Goal: Transaction & Acquisition: Purchase product/service

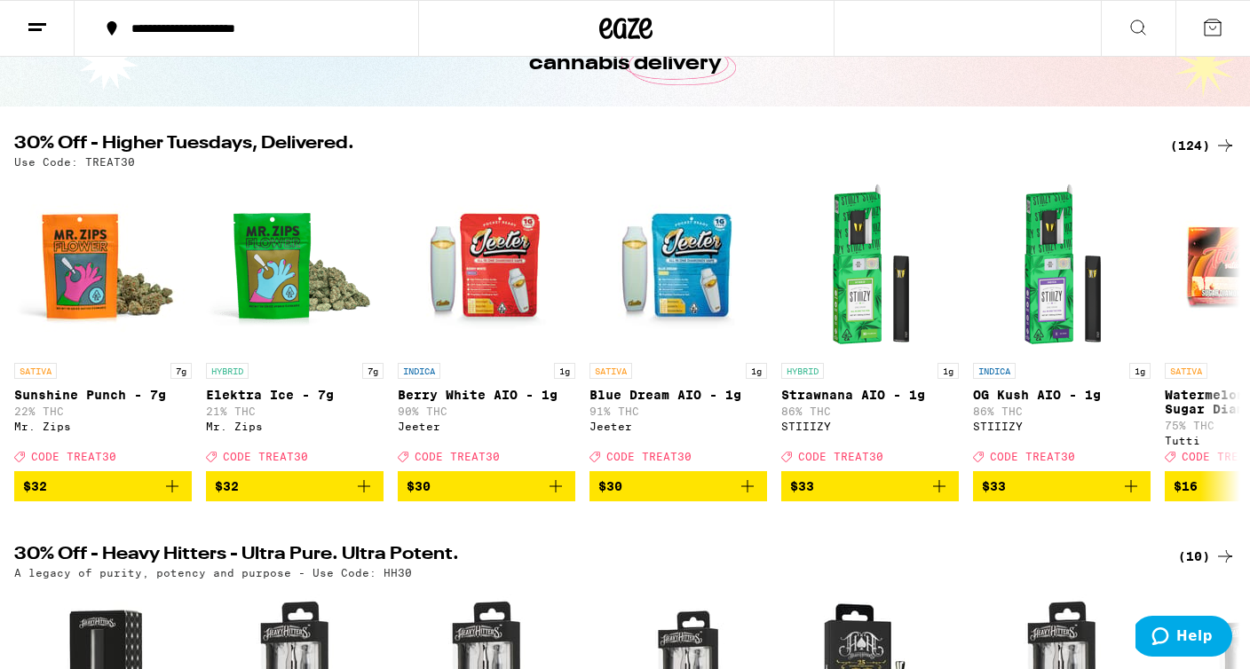
scroll to position [126, 0]
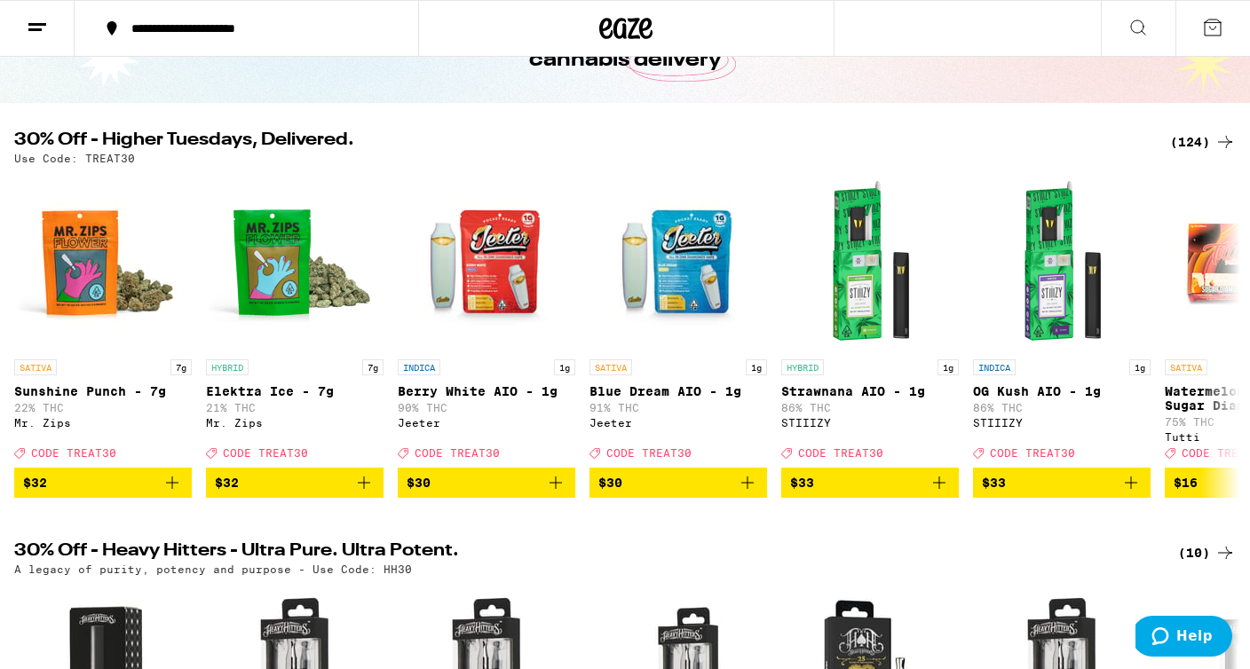
click at [1194, 133] on div "(124)" at bounding box center [1203, 141] width 66 height 21
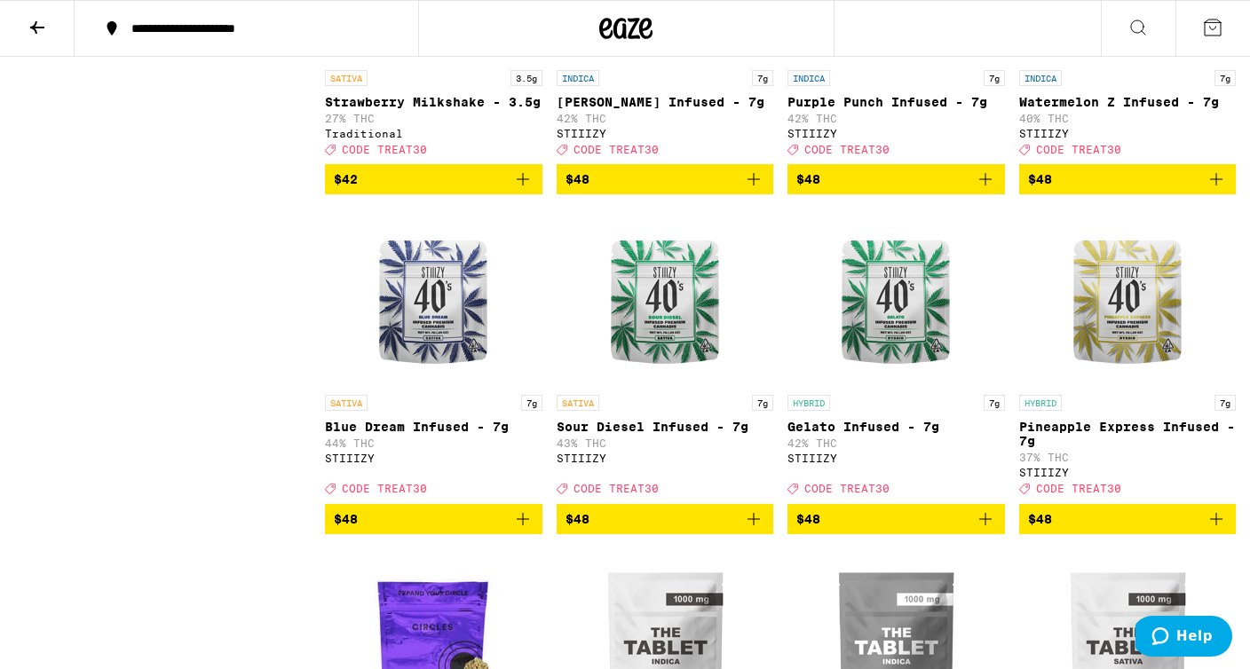
scroll to position [9697, 0]
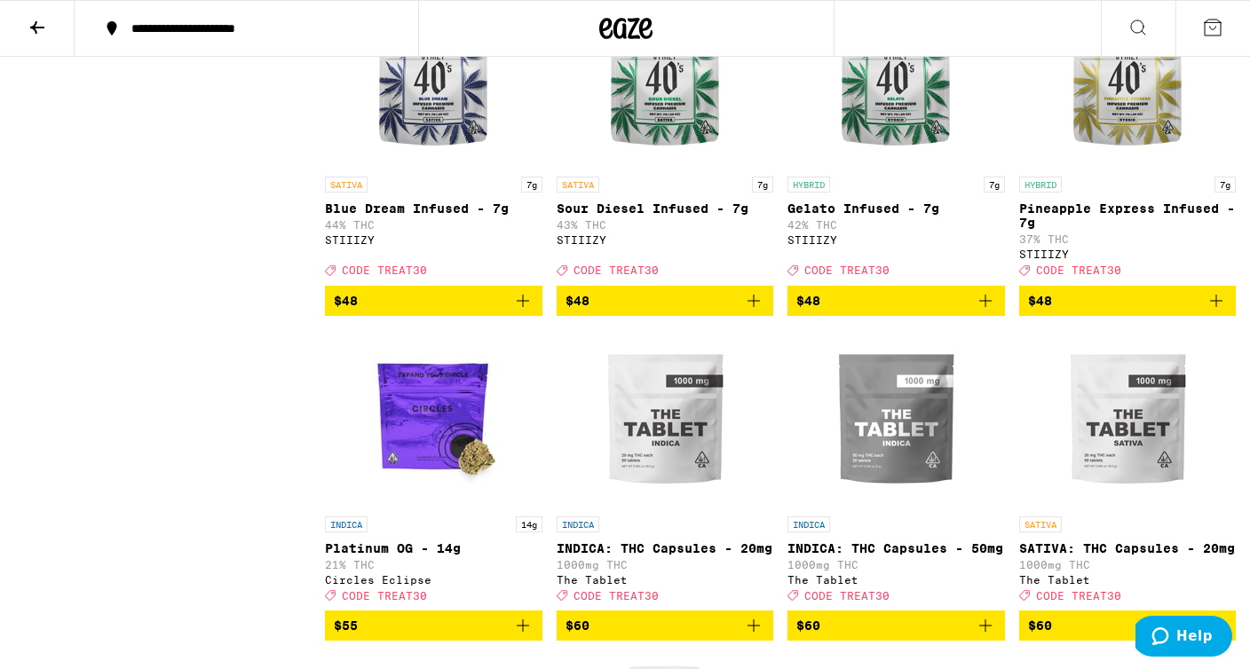
click at [1084, 312] on span "$48" at bounding box center [1128, 300] width 200 height 21
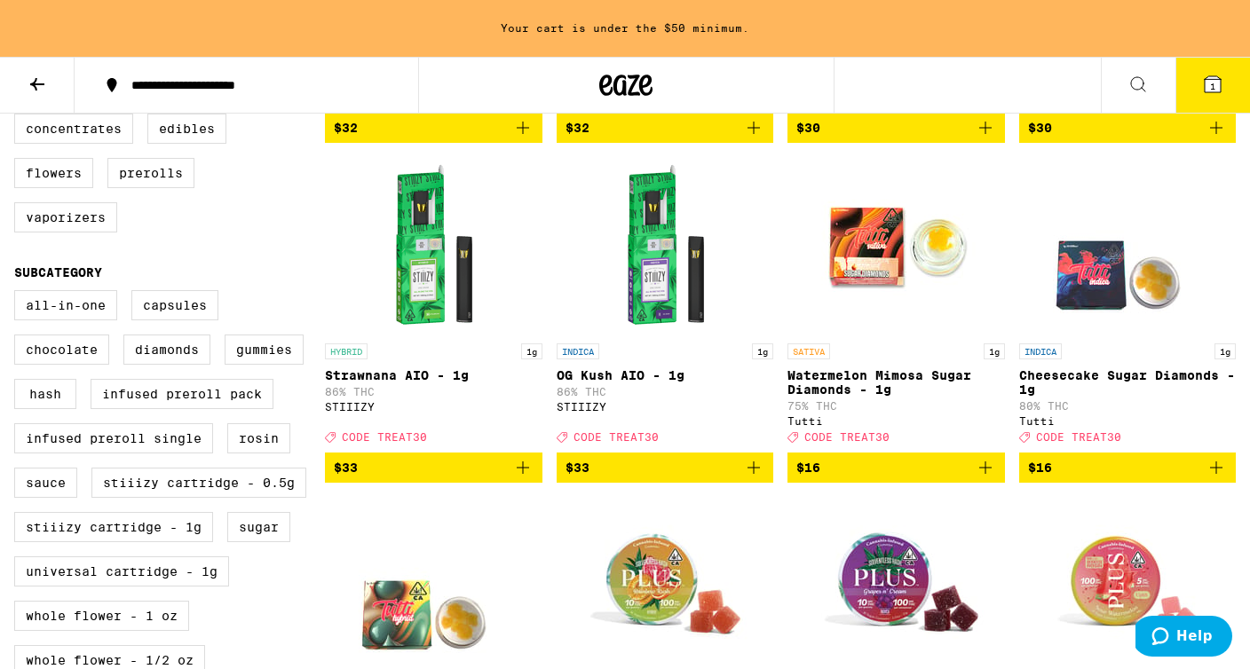
scroll to position [613, 0]
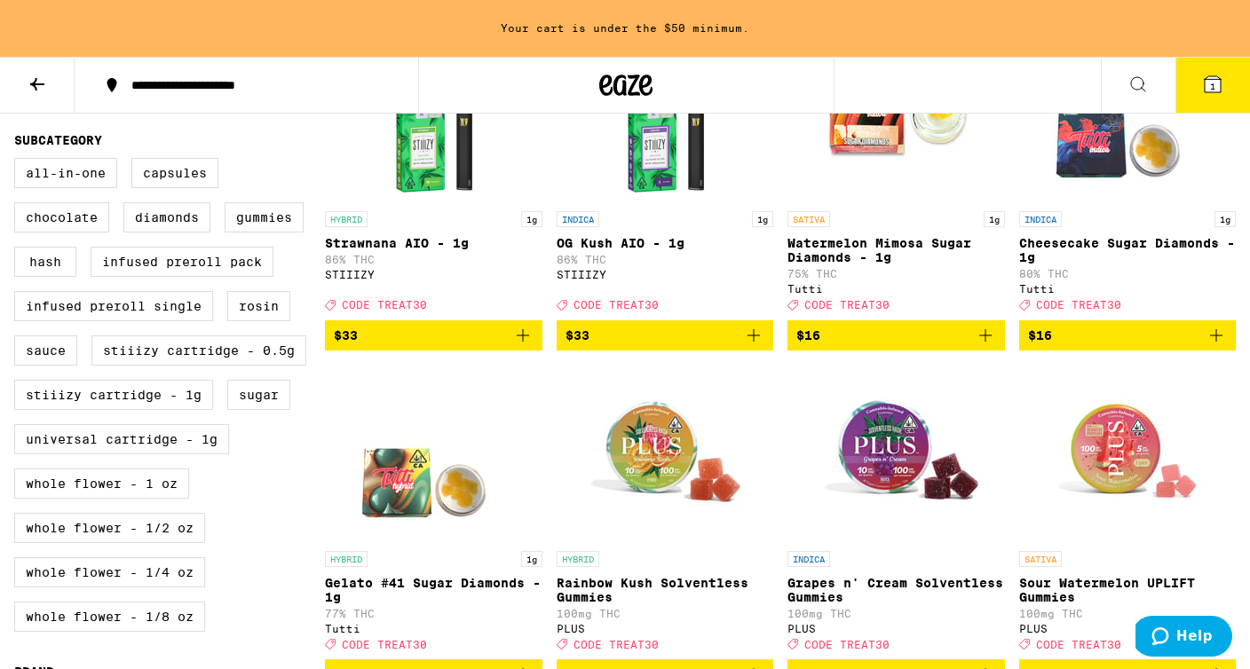
click at [673, 496] on img "Open page for Rainbow Kush Solventless Gummies from PLUS" at bounding box center [665, 454] width 178 height 178
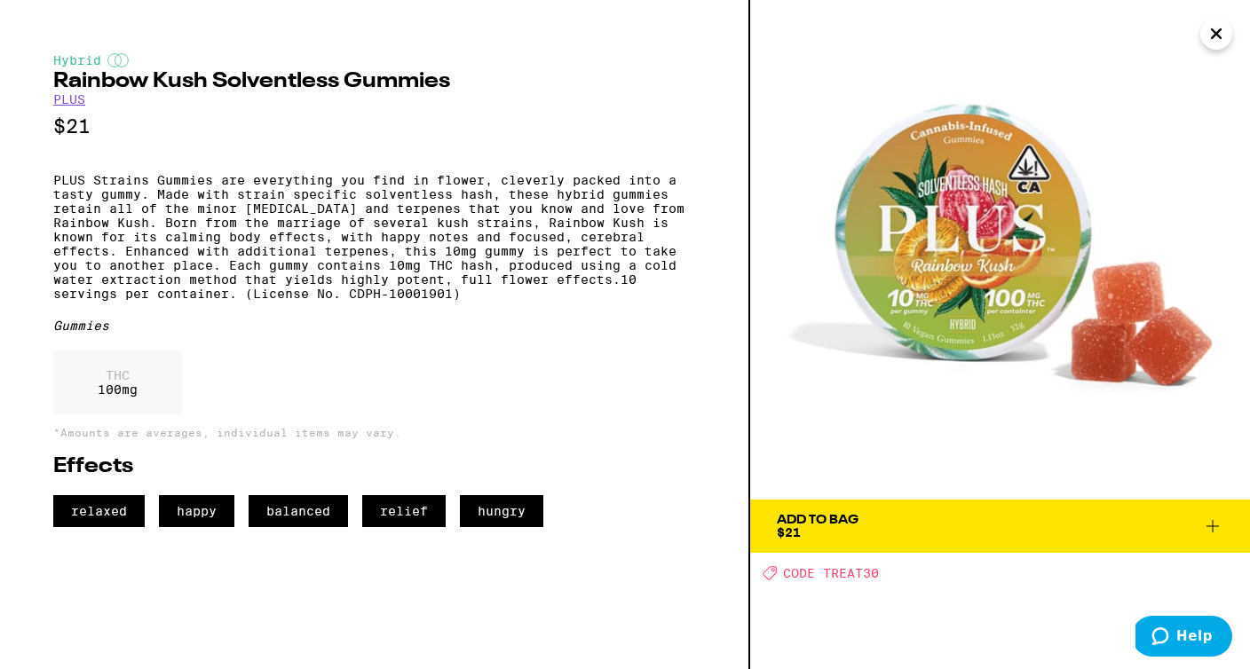
click at [1214, 519] on icon at bounding box center [1212, 526] width 21 height 21
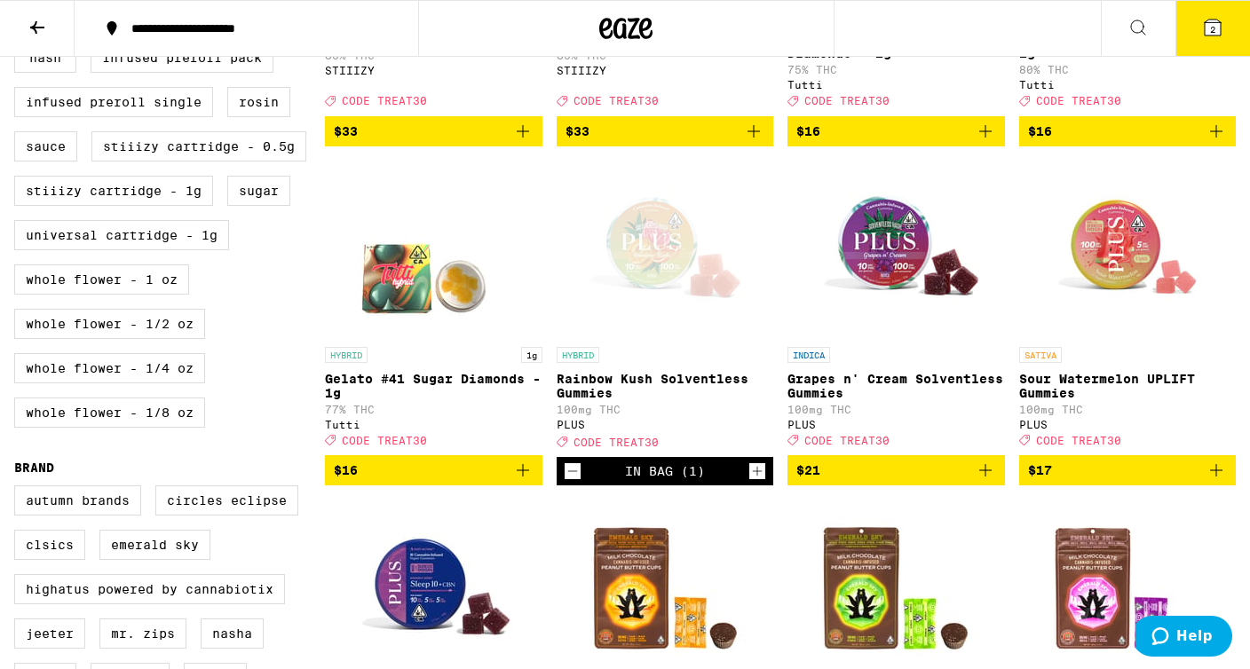
scroll to position [803, 0]
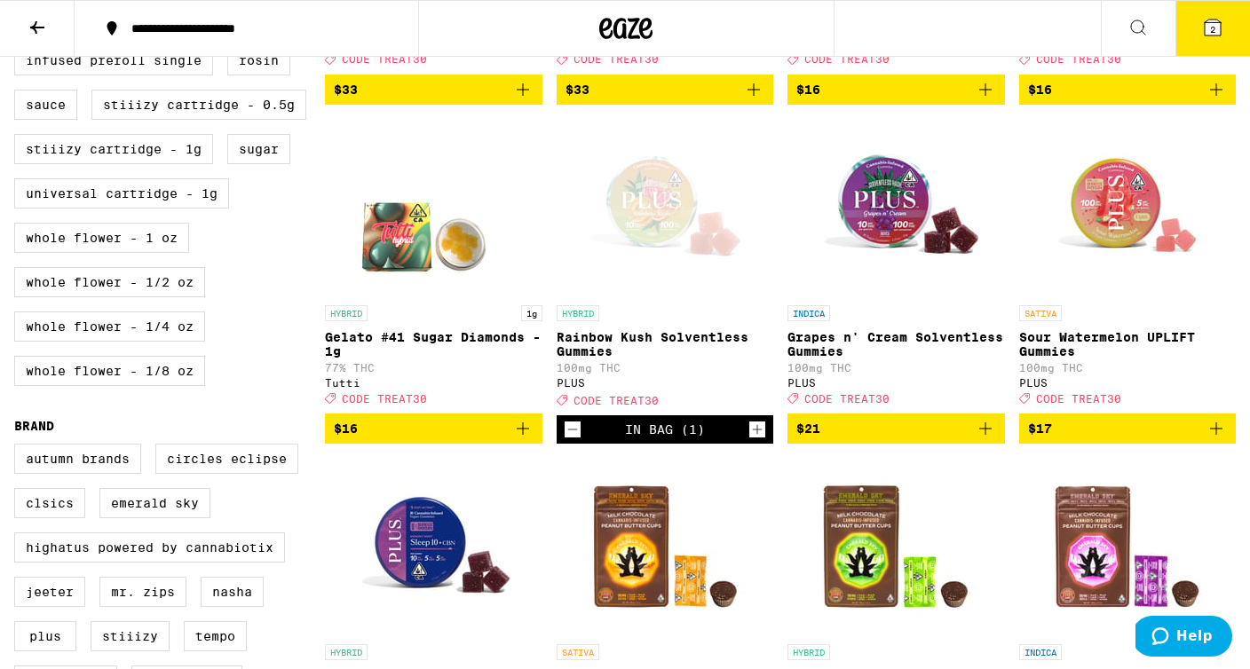
click at [904, 439] on span "$21" at bounding box center [896, 428] width 200 height 21
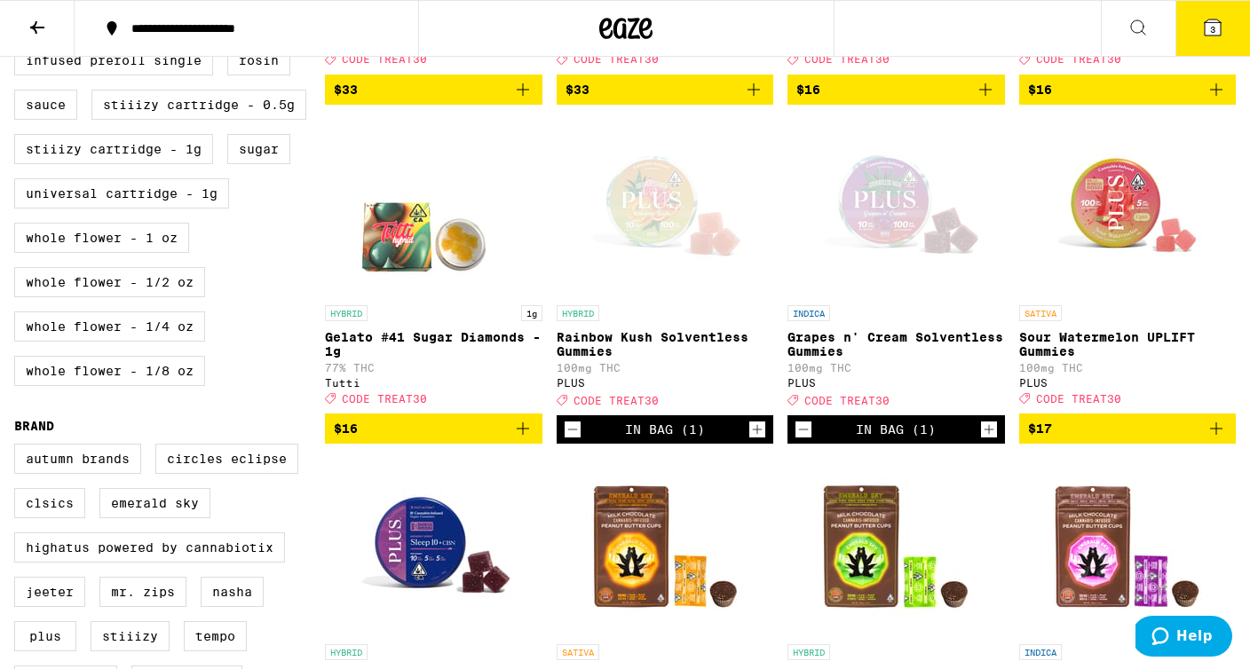
click at [1207, 24] on icon at bounding box center [1213, 28] width 16 height 16
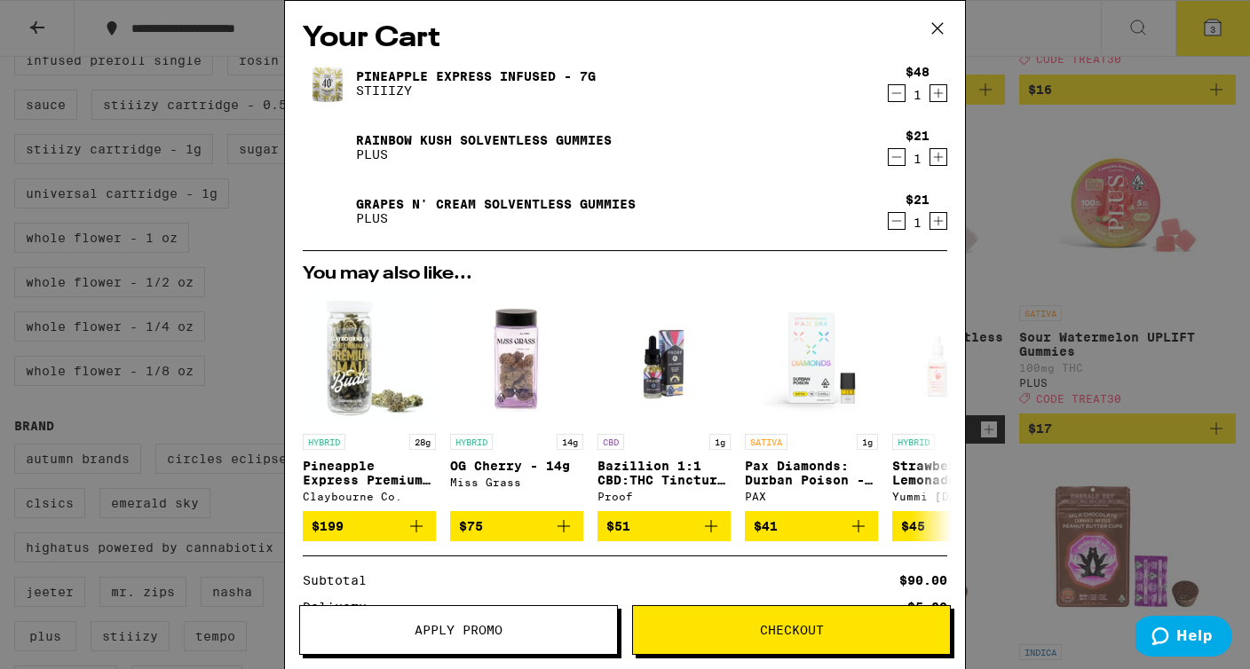
click at [1038, 425] on div "Your Cart Pineapple Express Infused - 7g STIIIZY $48 1 Rainbow Kush Solventless…" at bounding box center [625, 334] width 1250 height 669
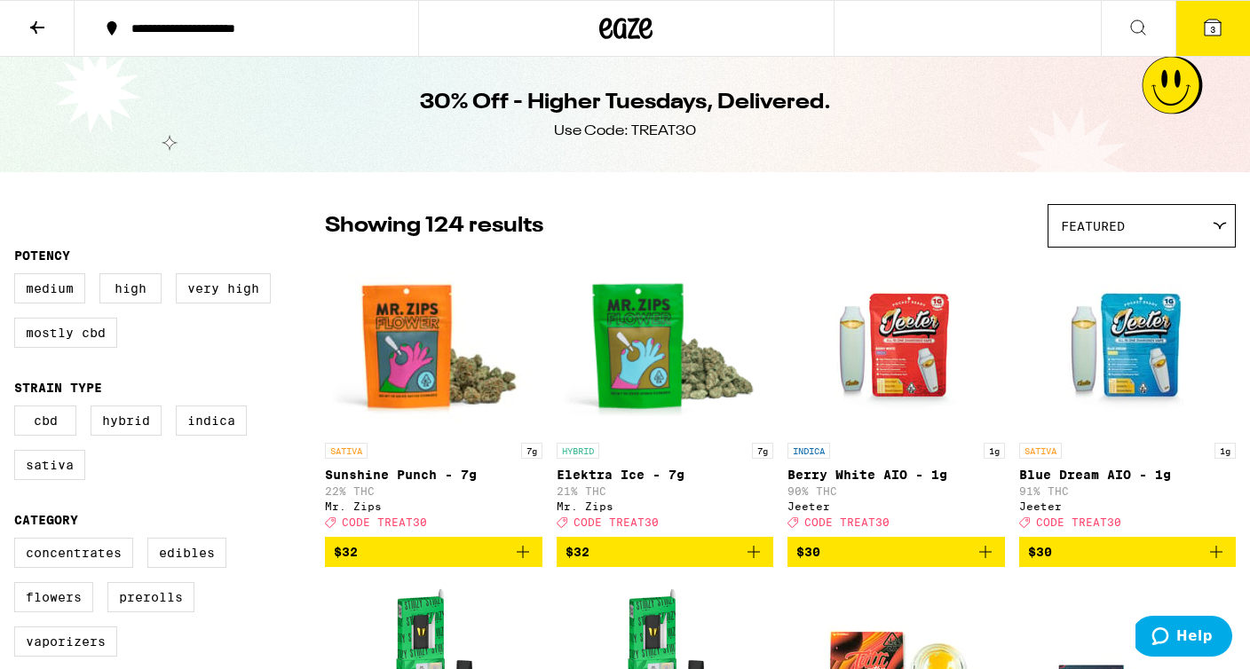
scroll to position [803, 0]
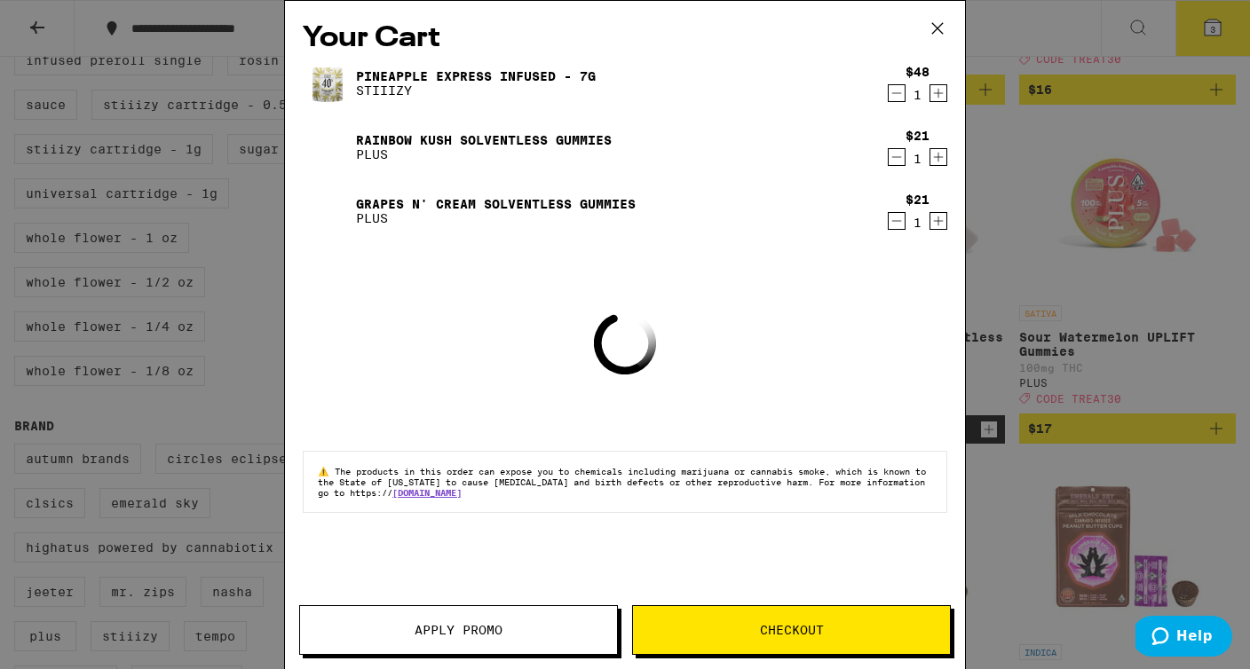
click at [1025, 310] on div "Your Cart Pineapple Express Infused - 7g STIIIZY $48 1 Rainbow Kush Solventless…" at bounding box center [625, 334] width 1250 height 669
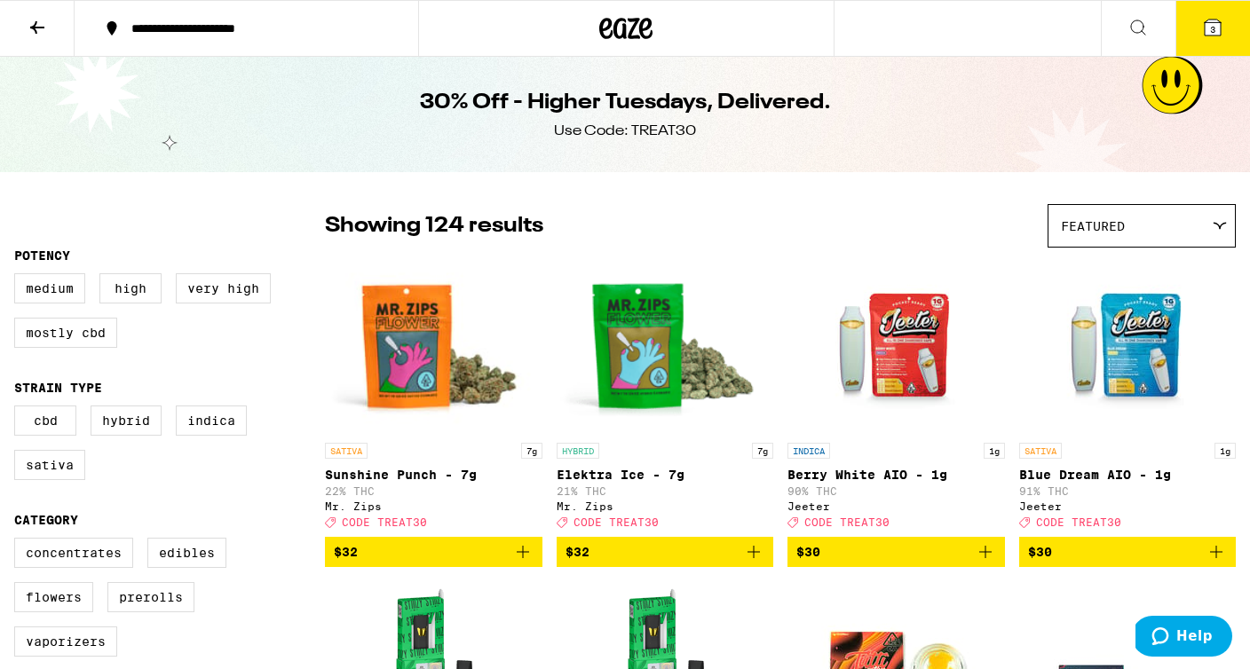
click at [37, 29] on icon at bounding box center [37, 27] width 21 height 21
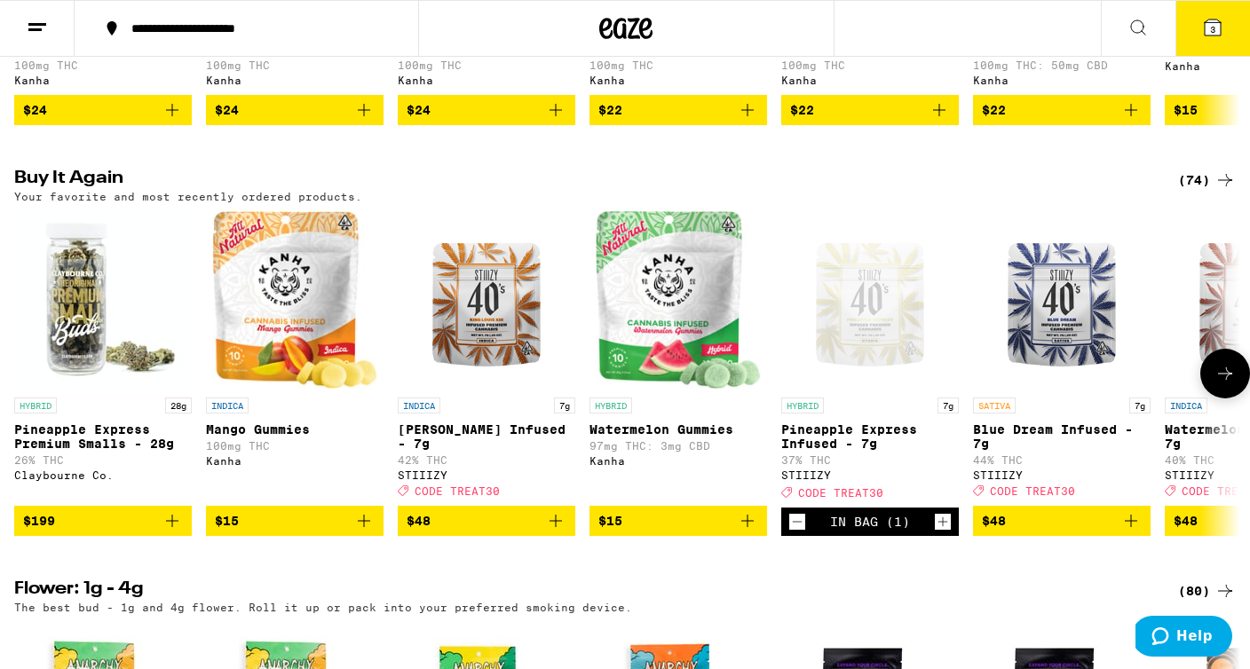
scroll to position [1334, 0]
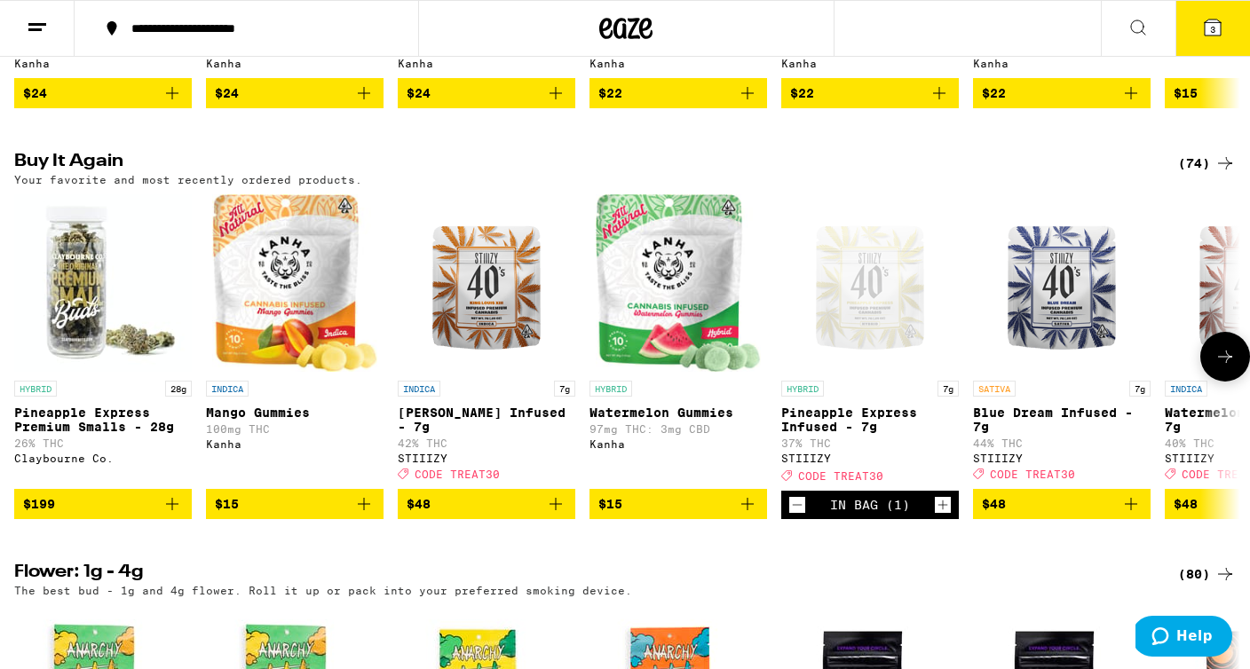
click at [1220, 368] on icon at bounding box center [1224, 356] width 21 height 21
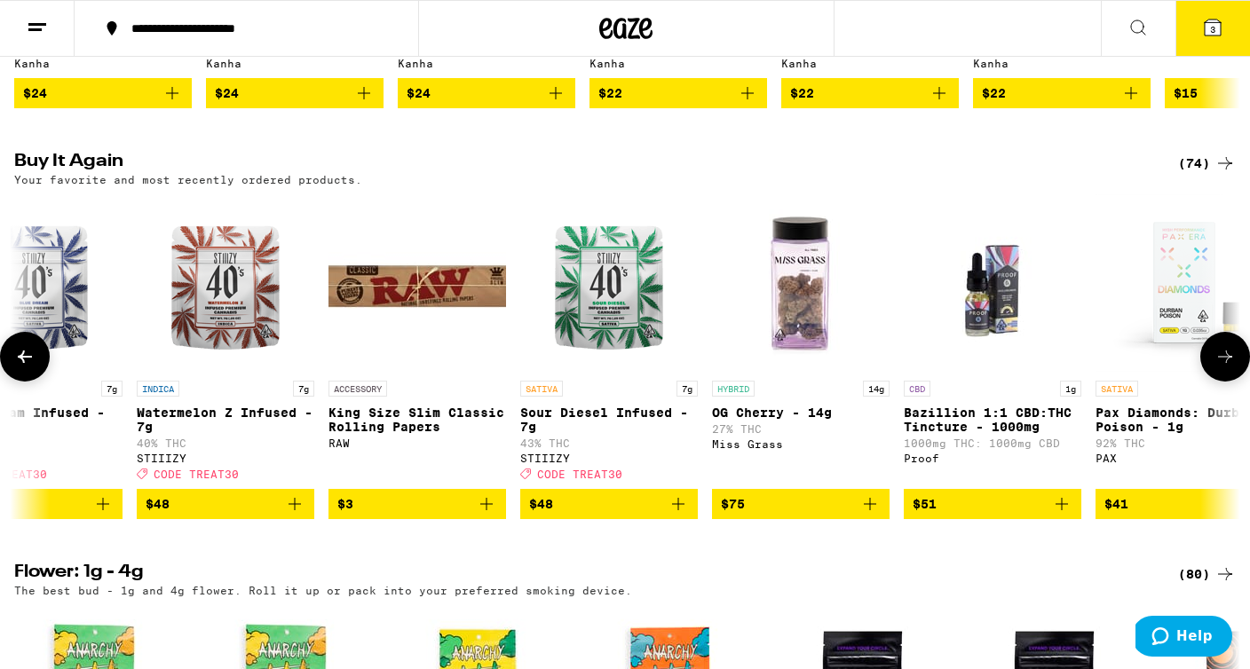
click at [1220, 368] on icon at bounding box center [1224, 356] width 21 height 21
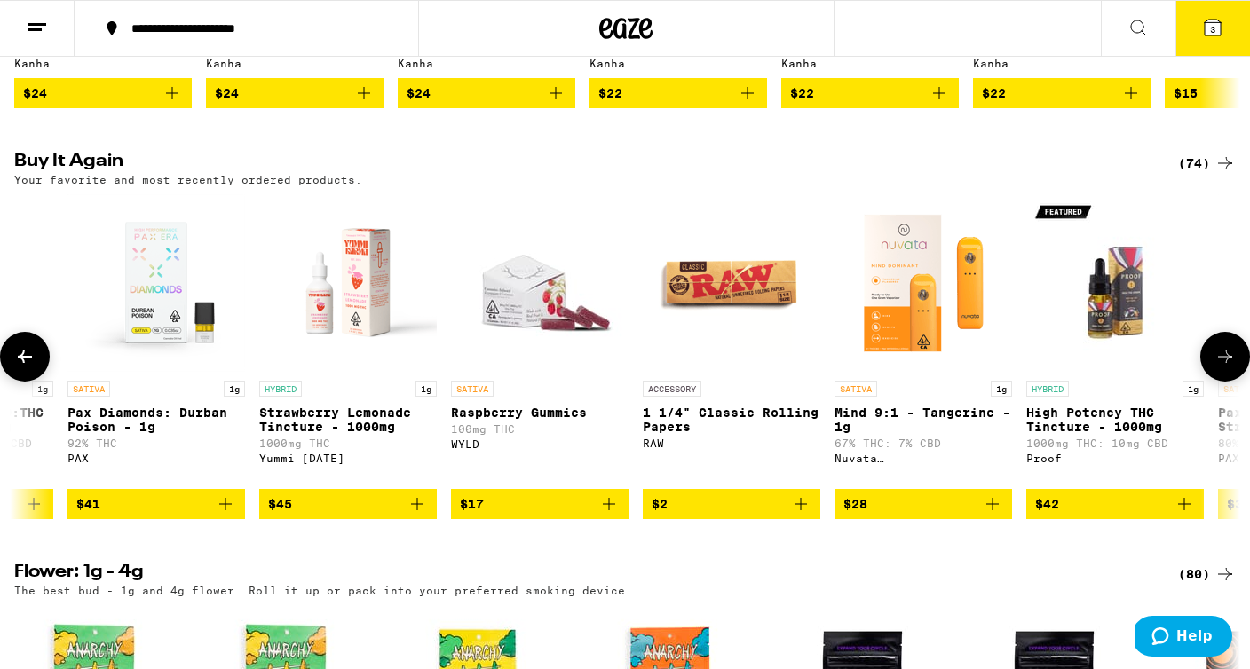
click at [1220, 368] on icon at bounding box center [1224, 356] width 21 height 21
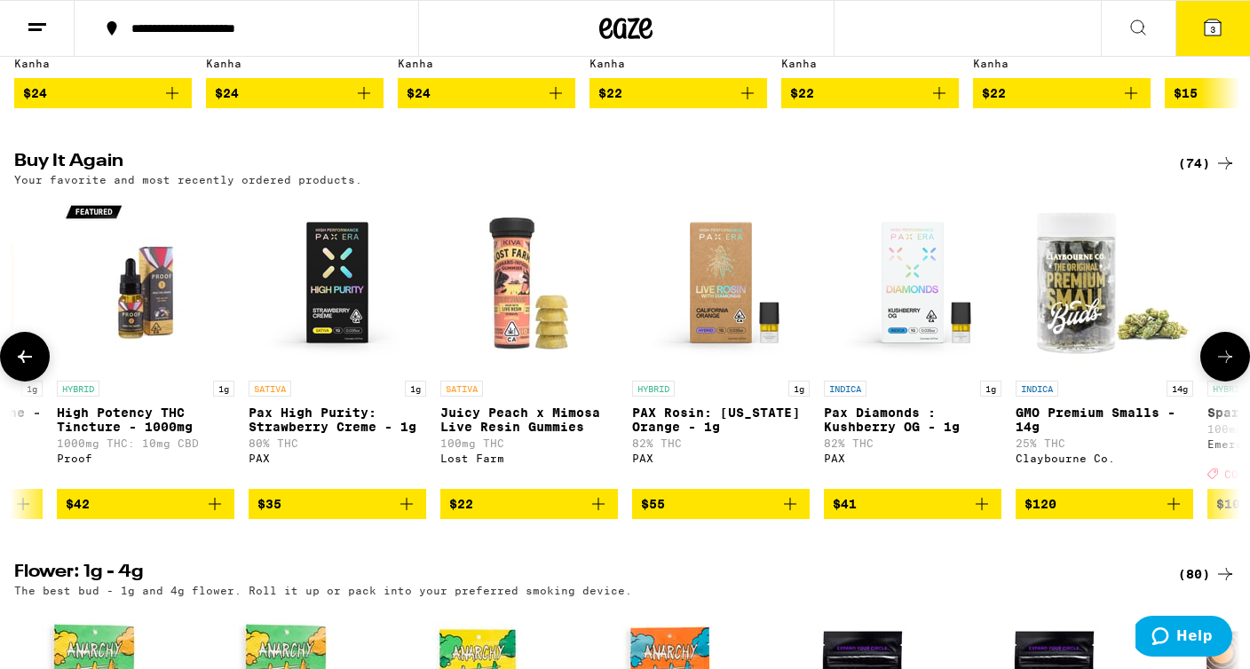
scroll to position [0, 3084]
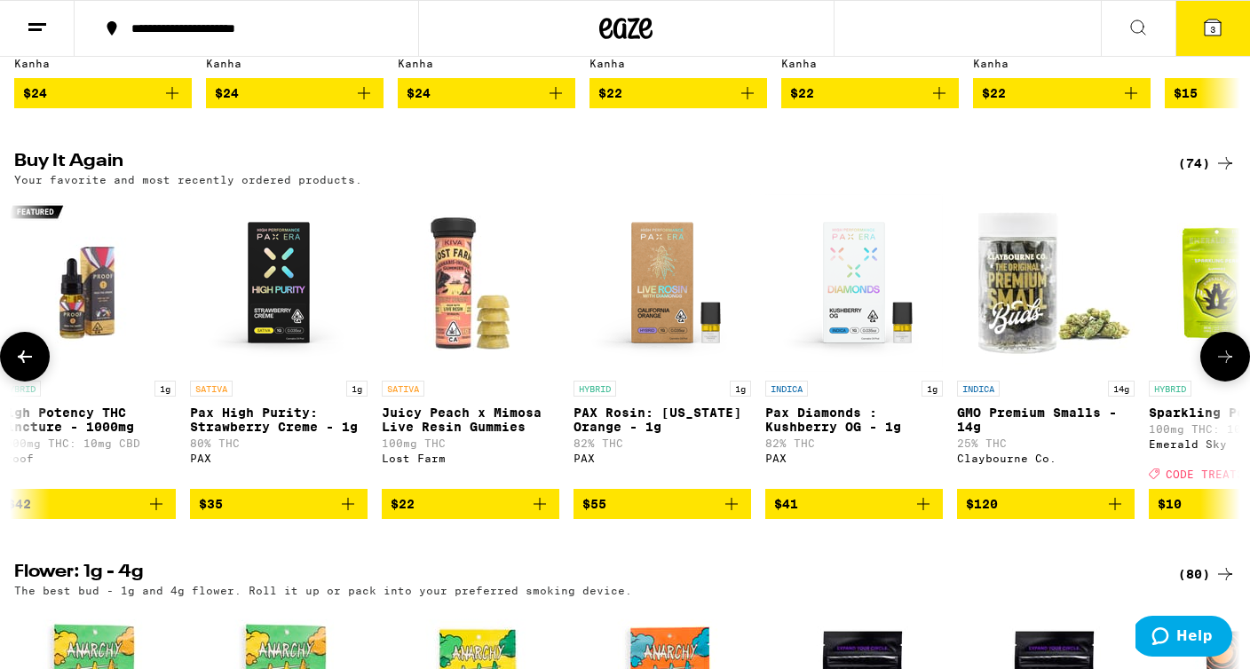
click at [1220, 368] on icon at bounding box center [1224, 356] width 21 height 21
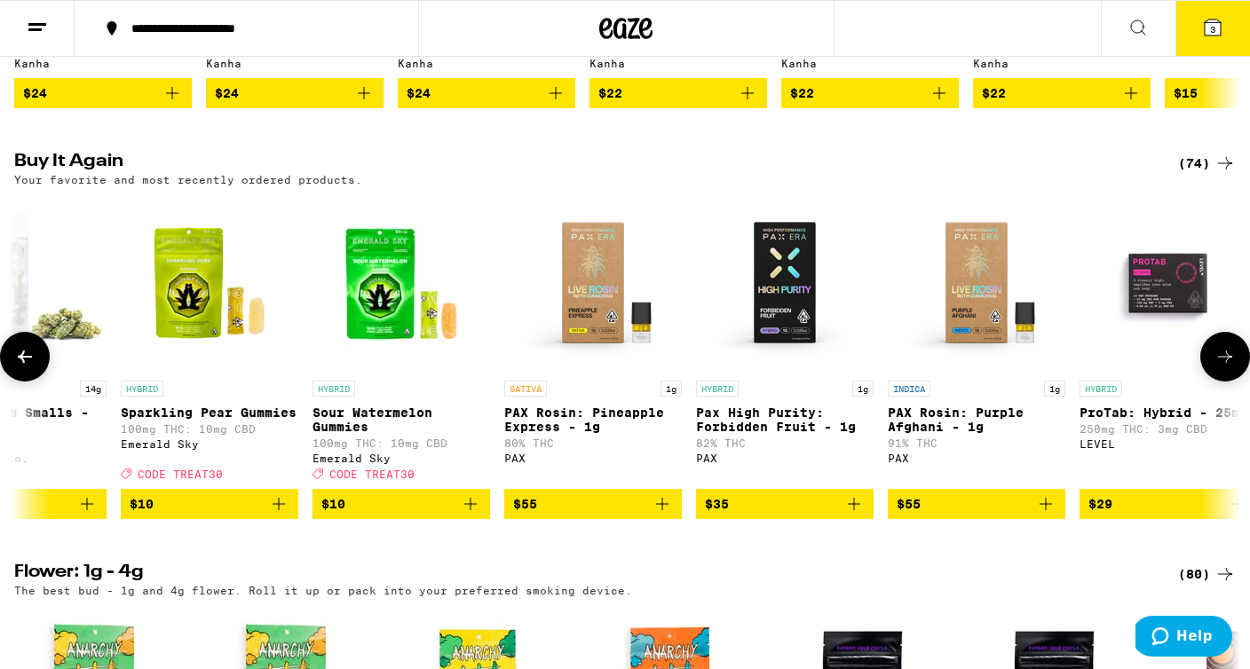
click at [1220, 368] on icon at bounding box center [1224, 356] width 21 height 21
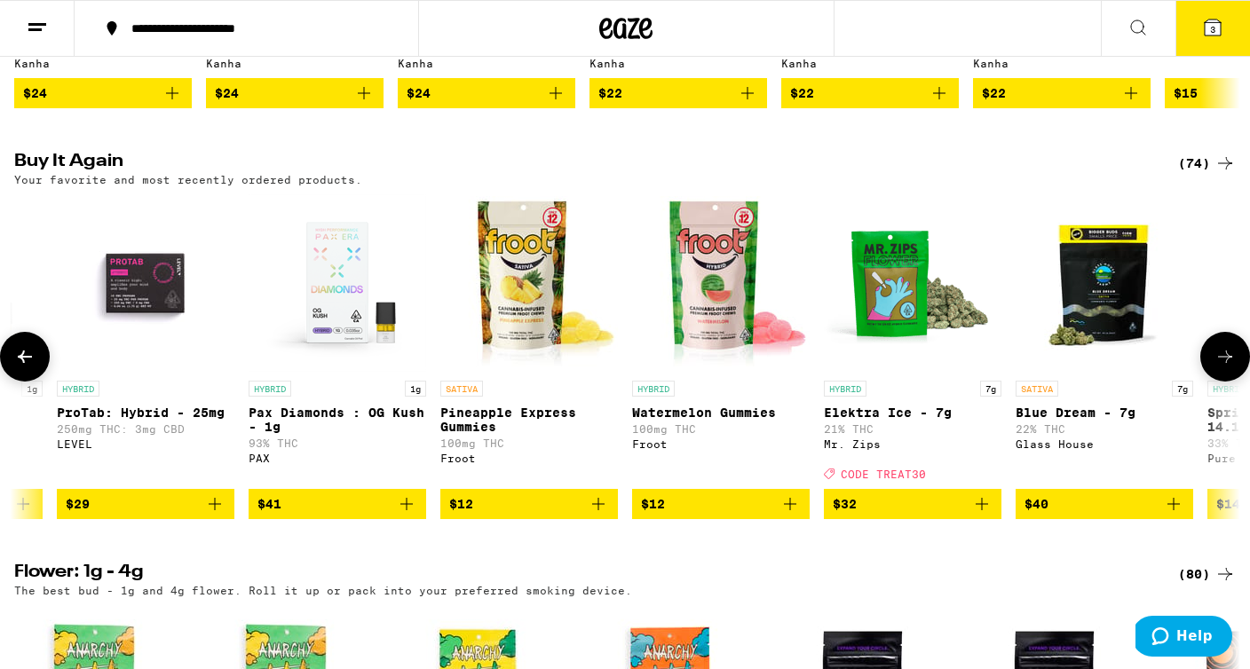
scroll to position [0, 5140]
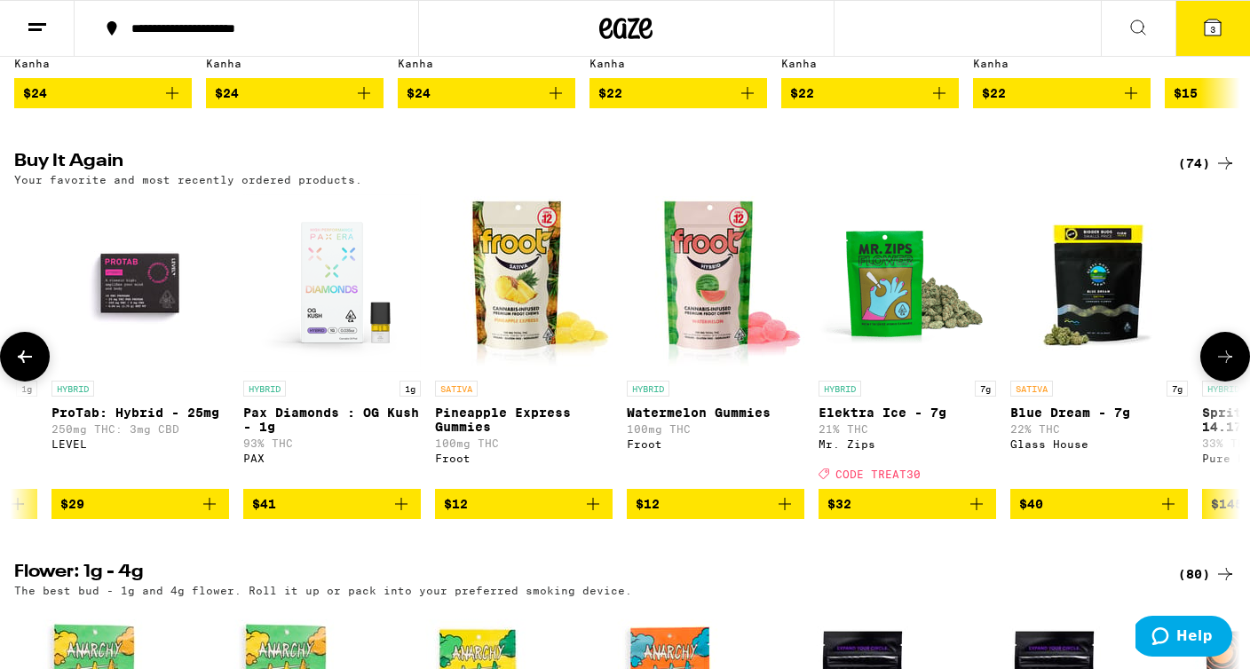
click at [1220, 368] on icon at bounding box center [1224, 356] width 21 height 21
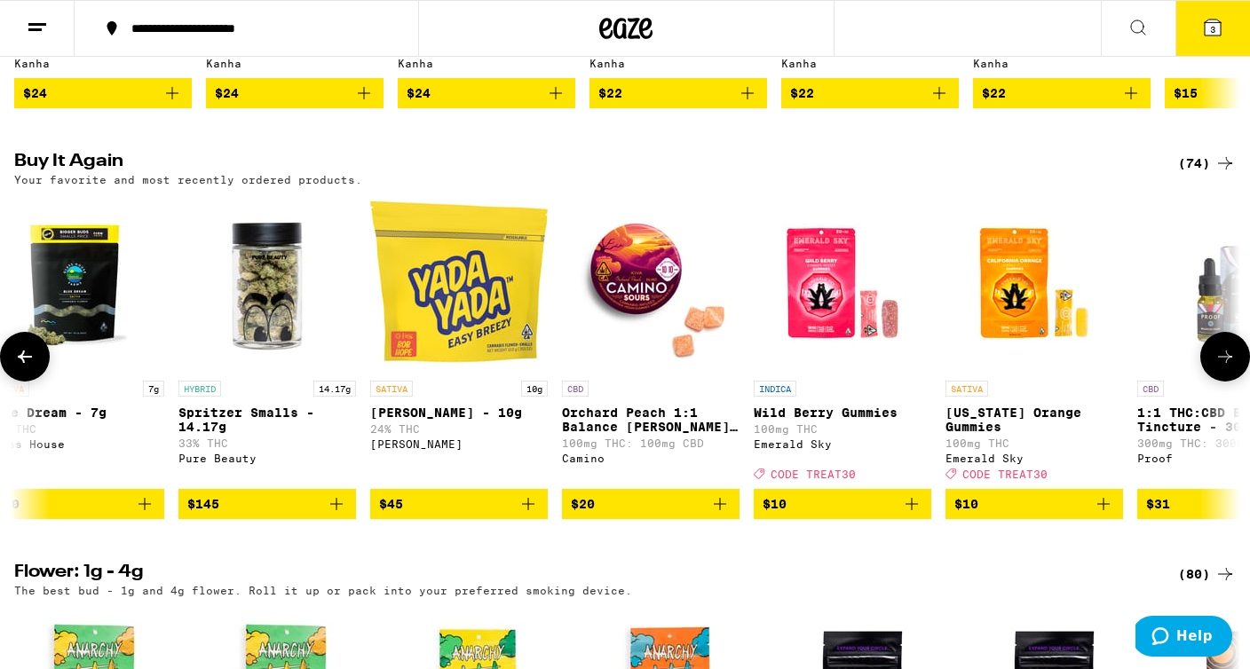
scroll to position [0, 6168]
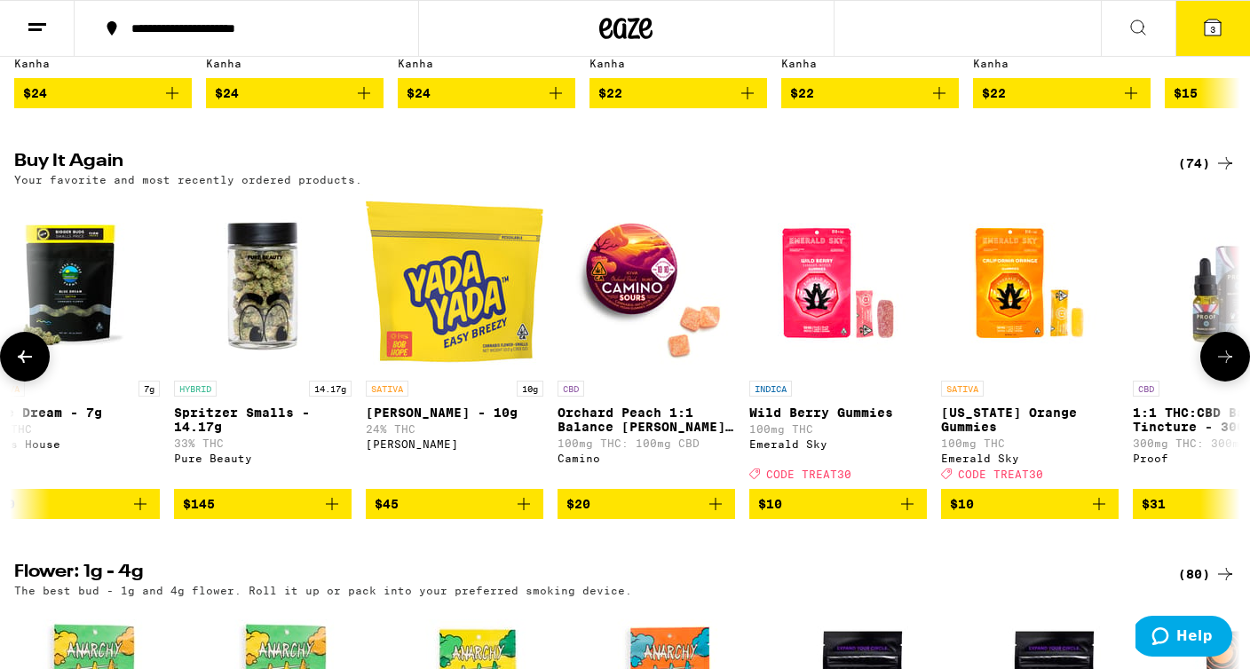
click at [25, 368] on icon at bounding box center [24, 356] width 21 height 21
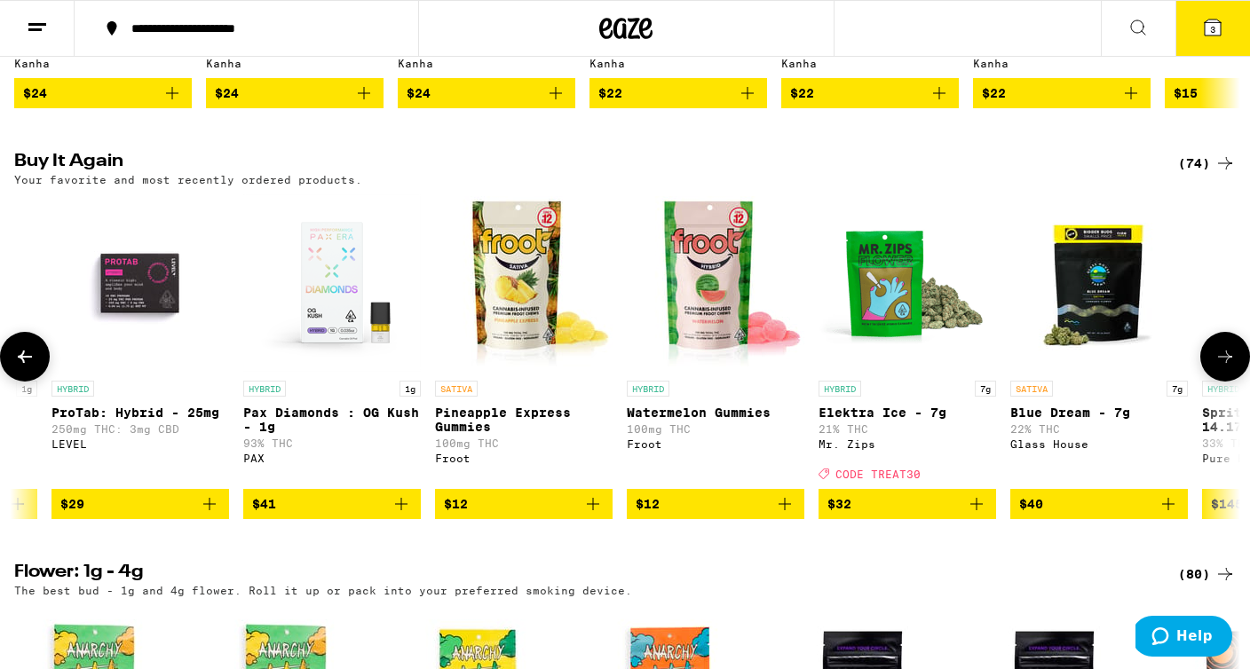
click at [25, 368] on icon at bounding box center [24, 356] width 21 height 21
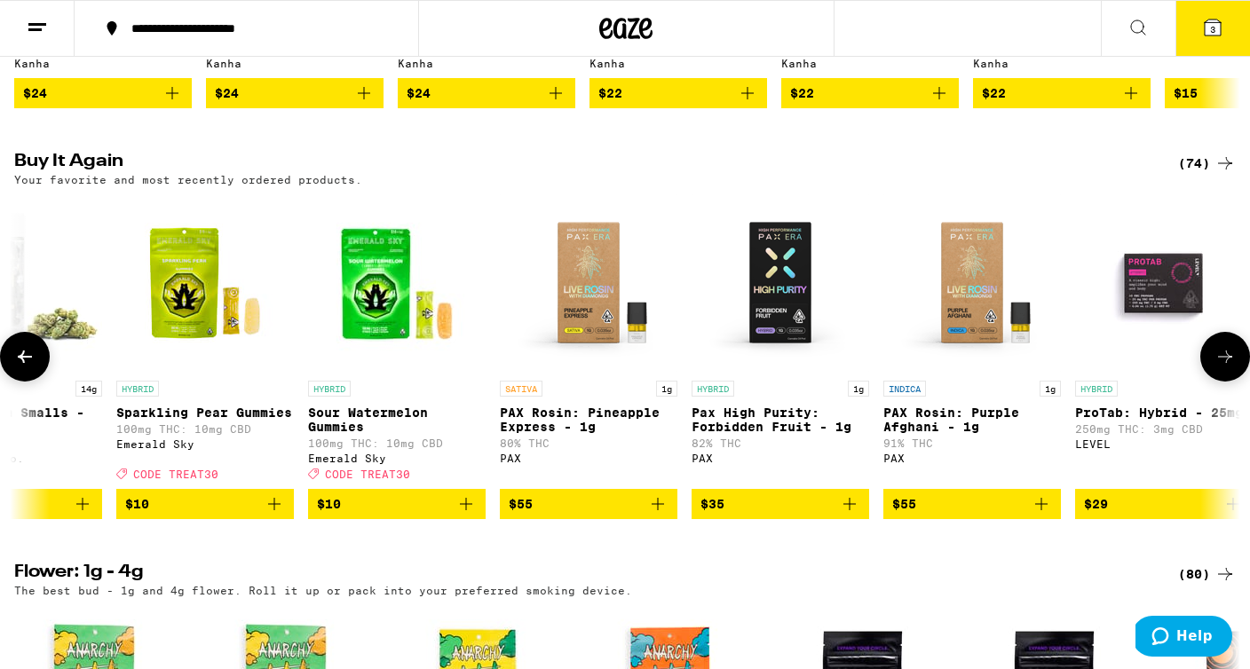
scroll to position [0, 4112]
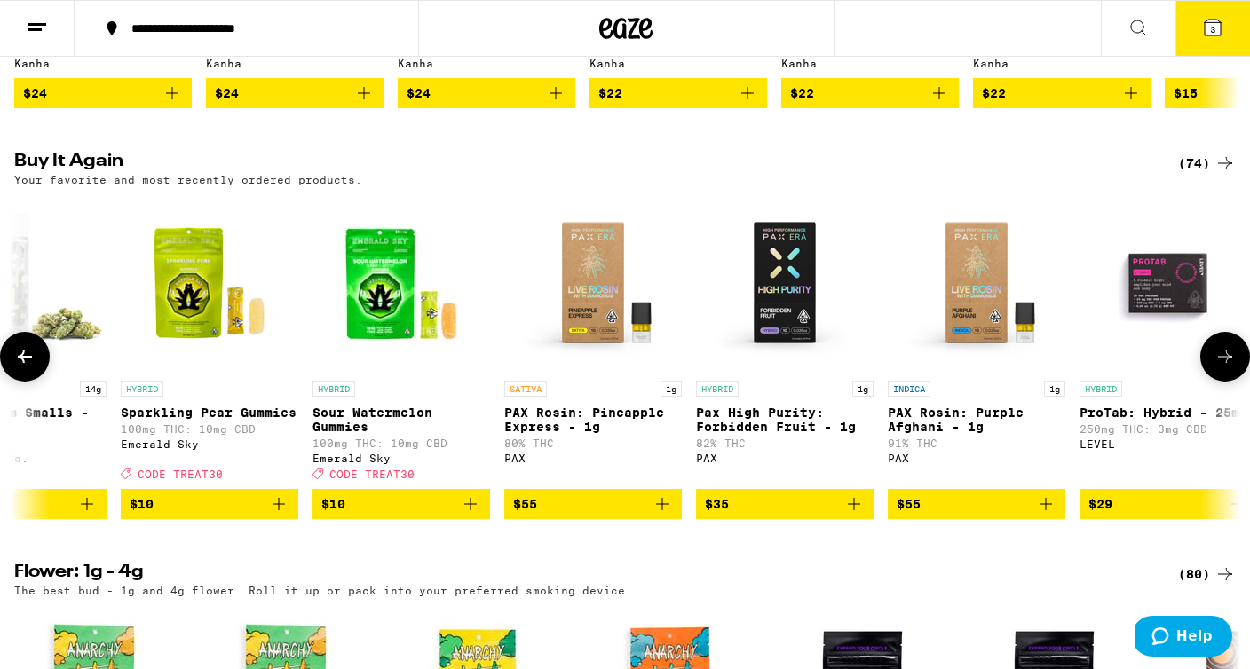
click at [25, 368] on icon at bounding box center [24, 356] width 21 height 21
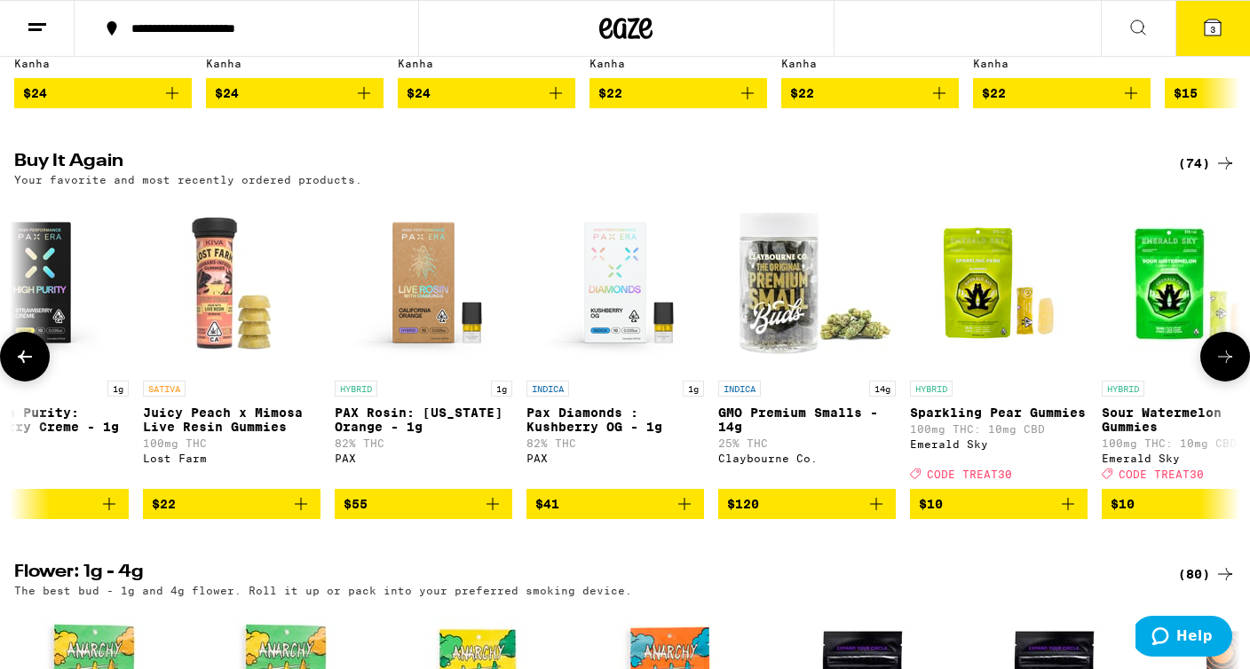
scroll to position [0, 3084]
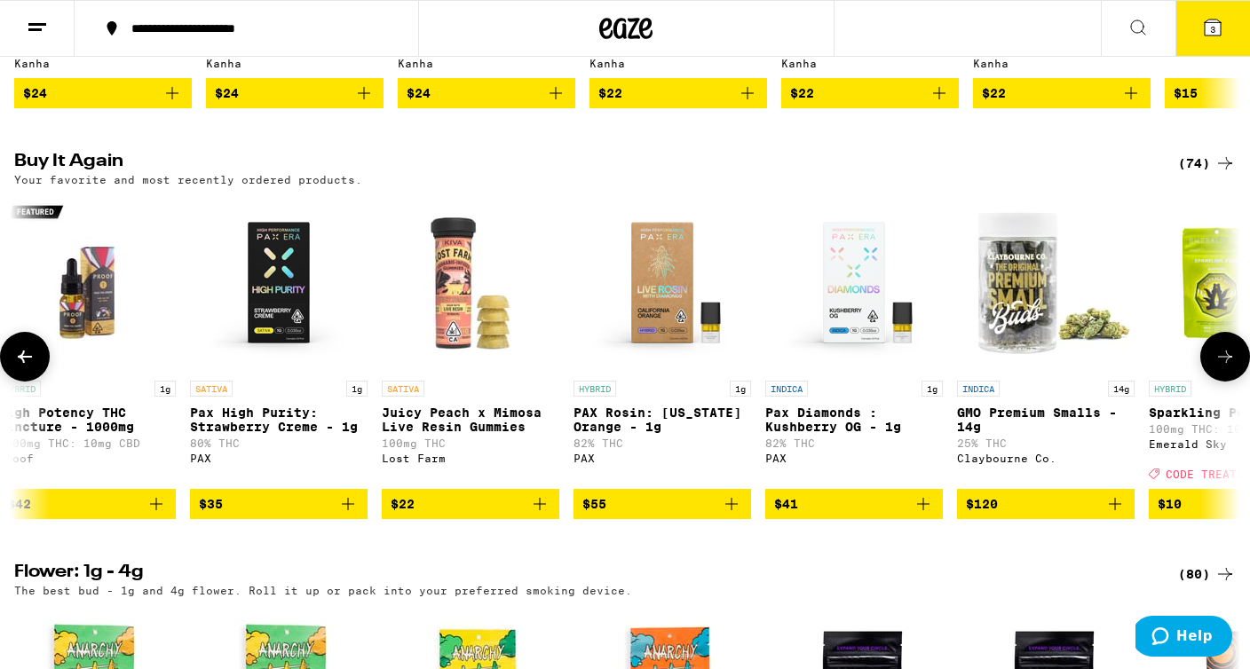
click at [25, 368] on icon at bounding box center [24, 356] width 21 height 21
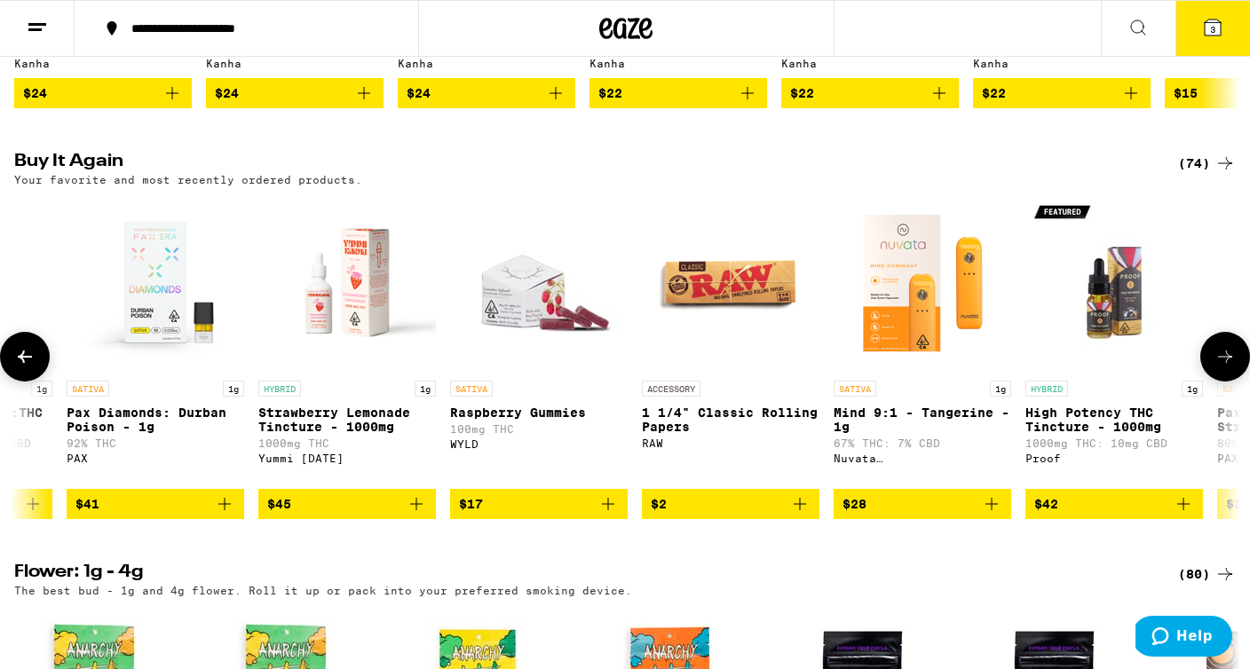
scroll to position [0, 2056]
click at [1212, 382] on button at bounding box center [1225, 357] width 50 height 50
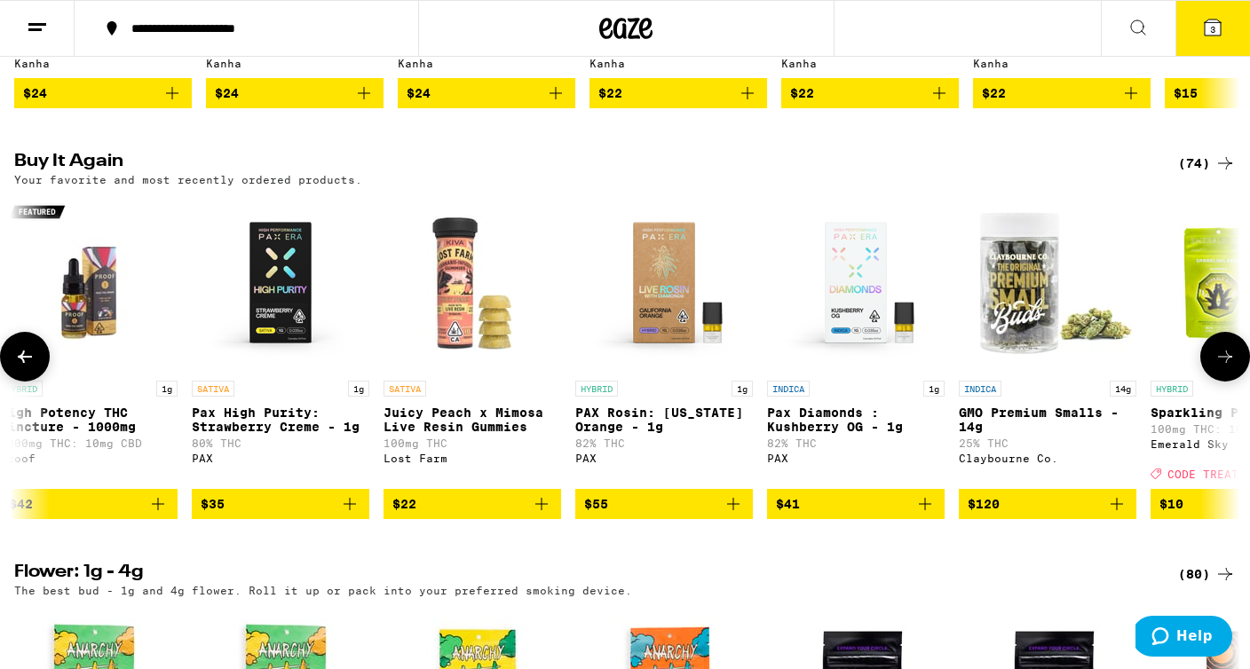
click at [1212, 382] on button at bounding box center [1225, 357] width 50 height 50
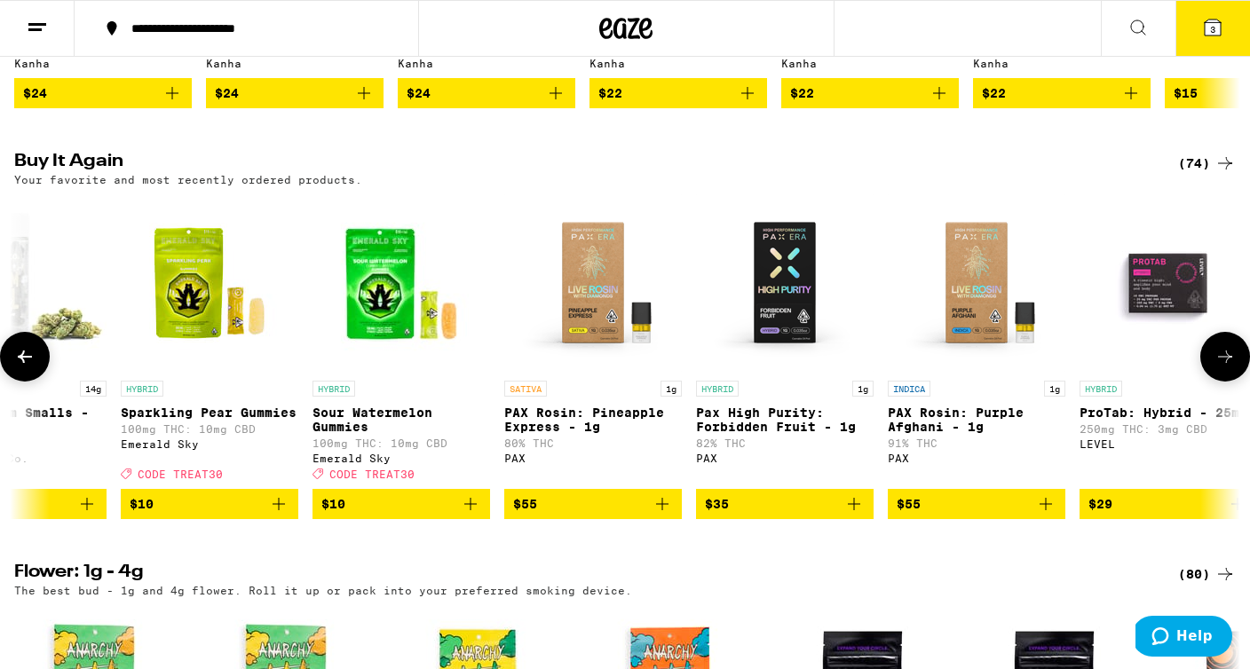
click at [1212, 382] on button at bounding box center [1225, 357] width 50 height 50
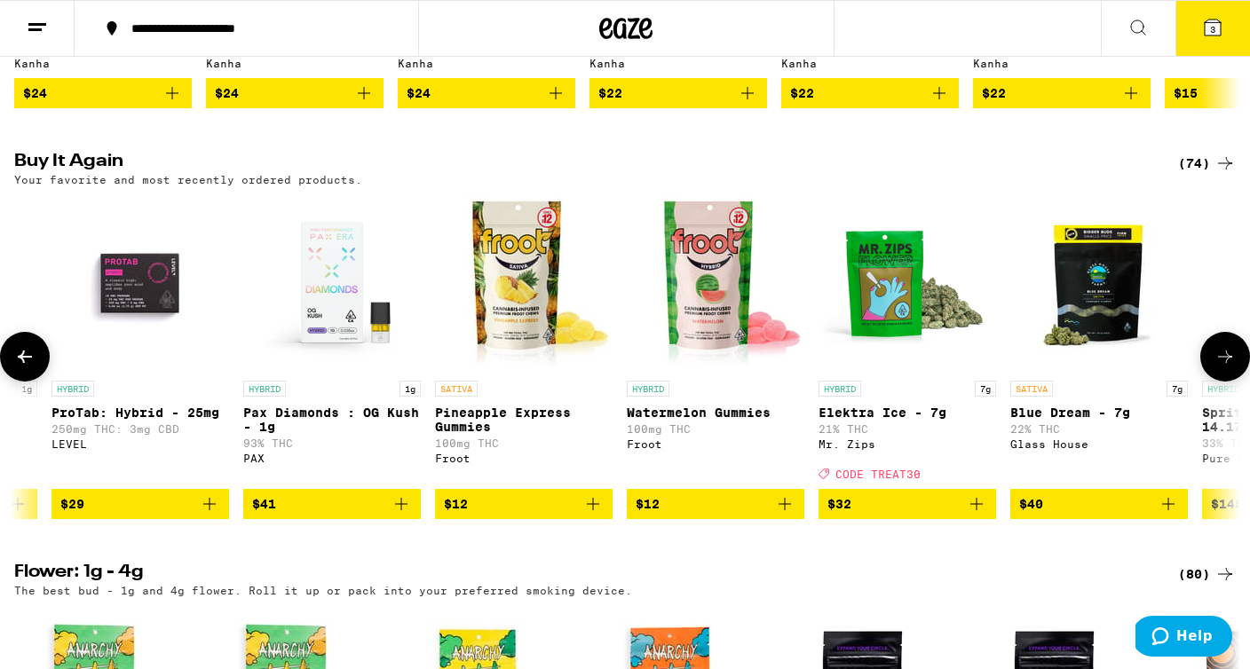
click at [1212, 382] on button at bounding box center [1225, 357] width 50 height 50
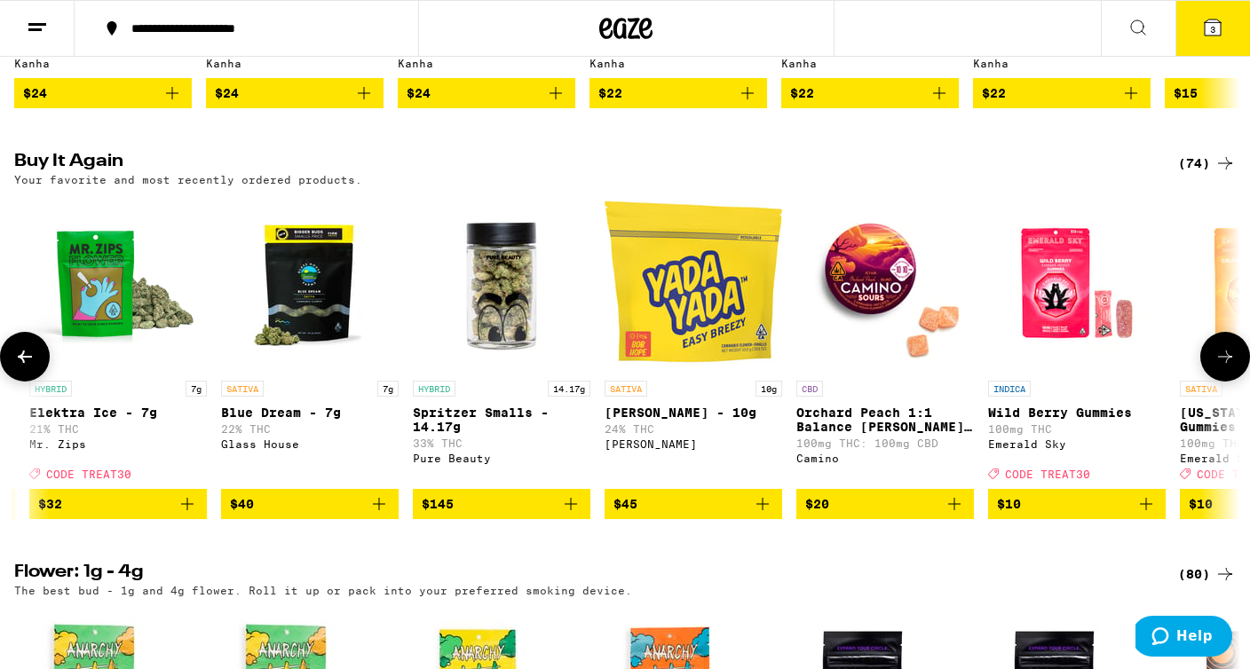
scroll to position [0, 6168]
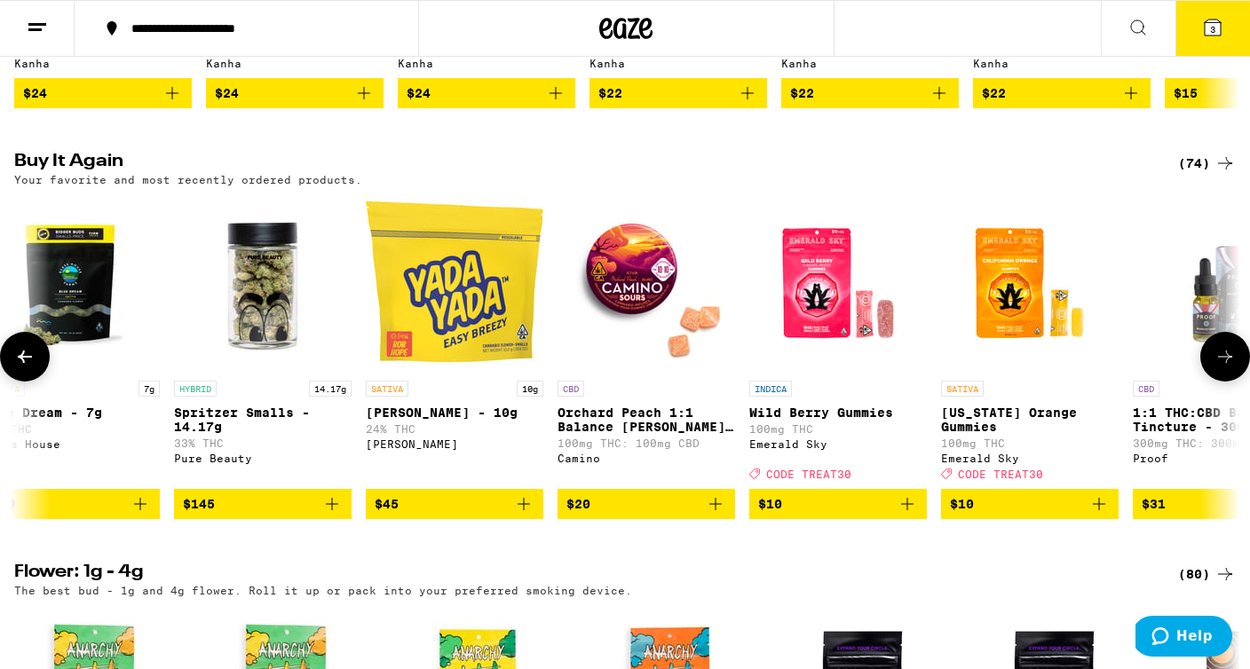
click at [1217, 368] on icon at bounding box center [1224, 356] width 21 height 21
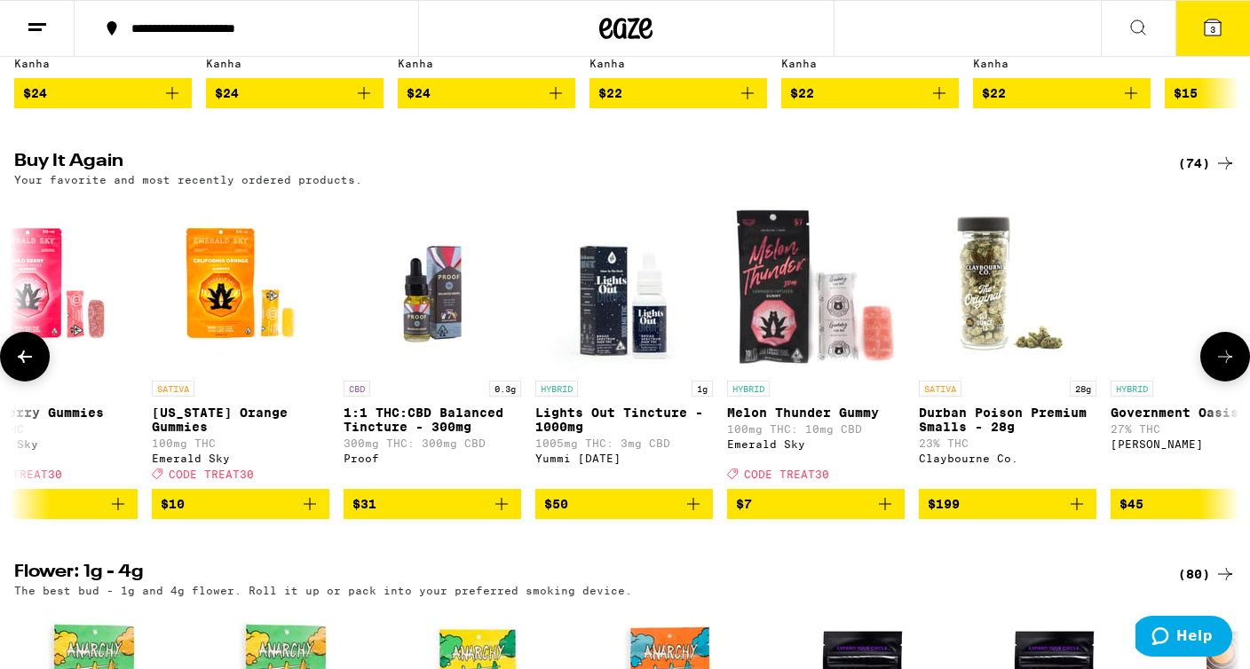
scroll to position [0, 7196]
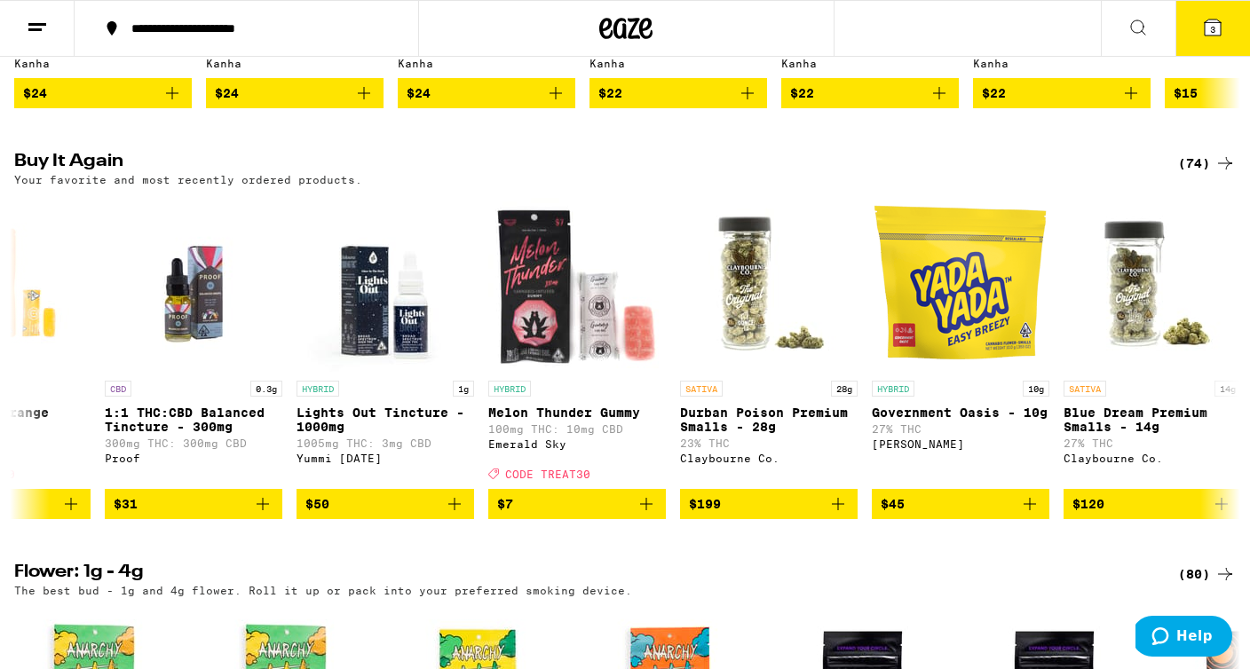
click at [1217, 36] on icon at bounding box center [1212, 27] width 21 height 21
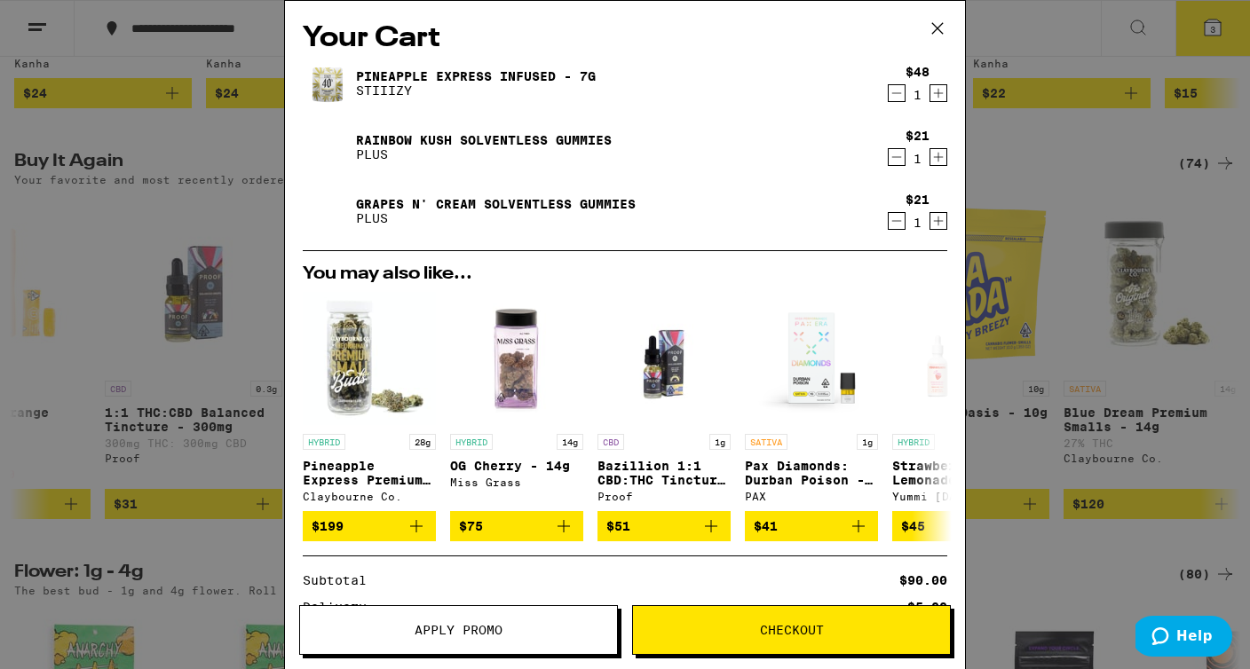
click at [810, 624] on span "Checkout" at bounding box center [792, 630] width 64 height 12
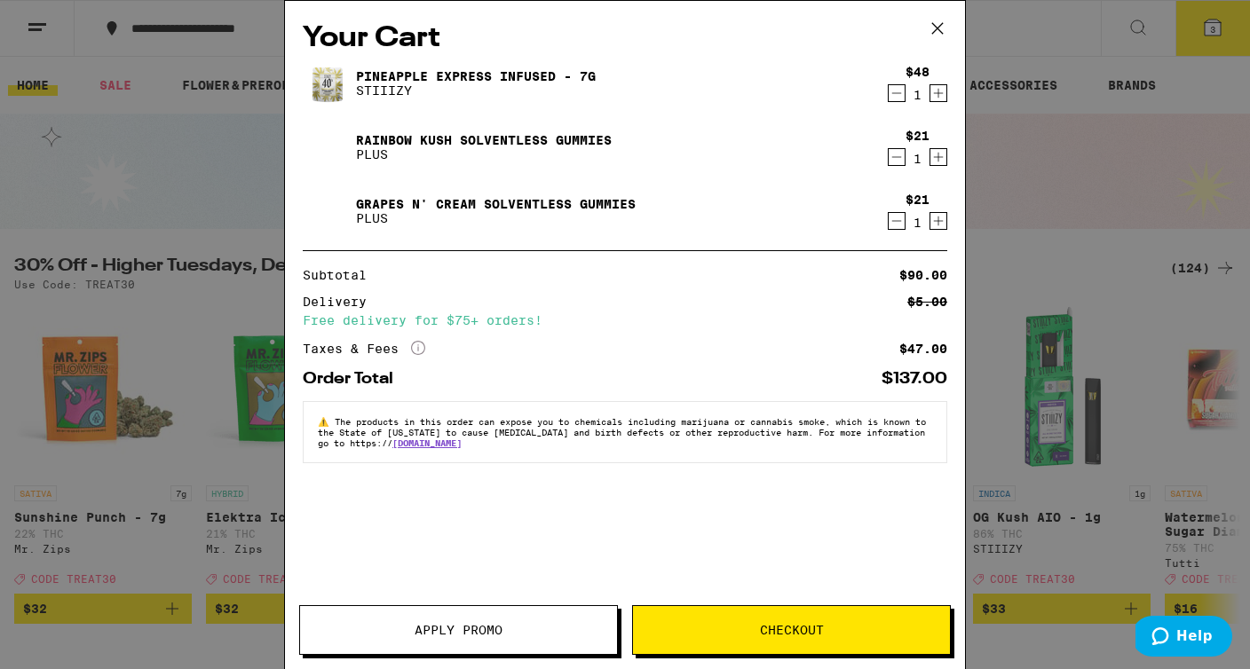
click at [556, 633] on span "Apply Promo" at bounding box center [458, 630] width 317 height 12
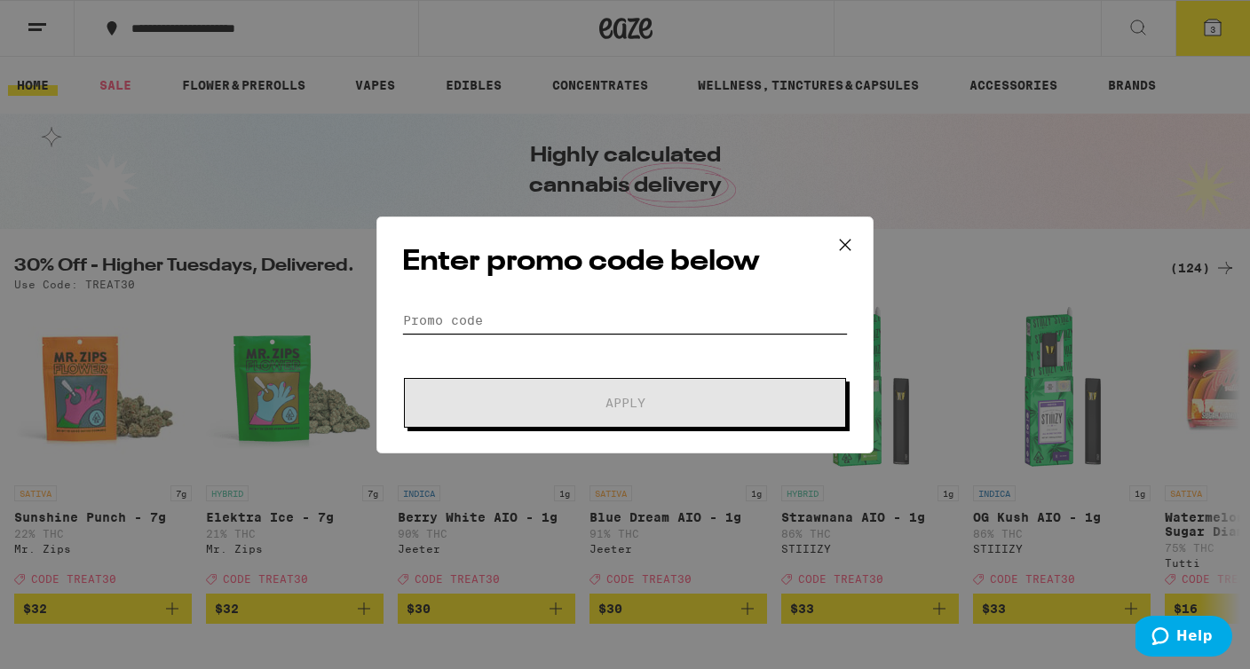
click at [573, 314] on input "Promo Code" at bounding box center [625, 320] width 446 height 27
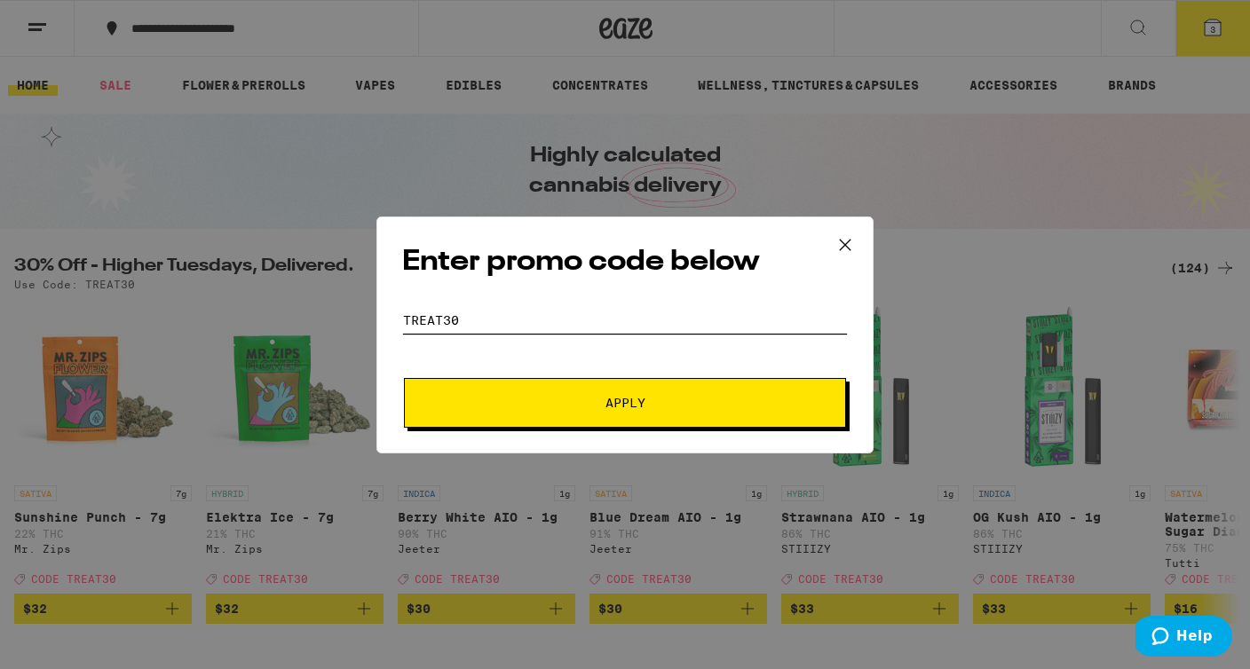
type input "TREAT30"
click at [578, 392] on button "Apply" at bounding box center [625, 403] width 442 height 50
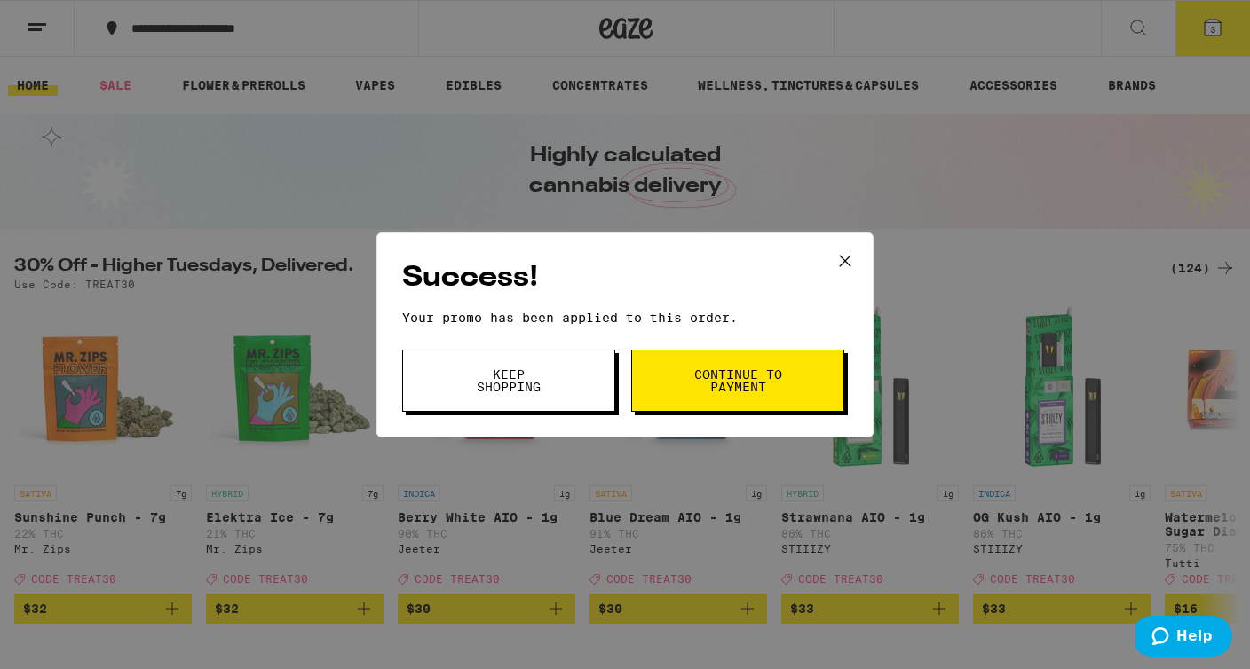
click at [699, 387] on span "Continue to payment" at bounding box center [737, 380] width 91 height 25
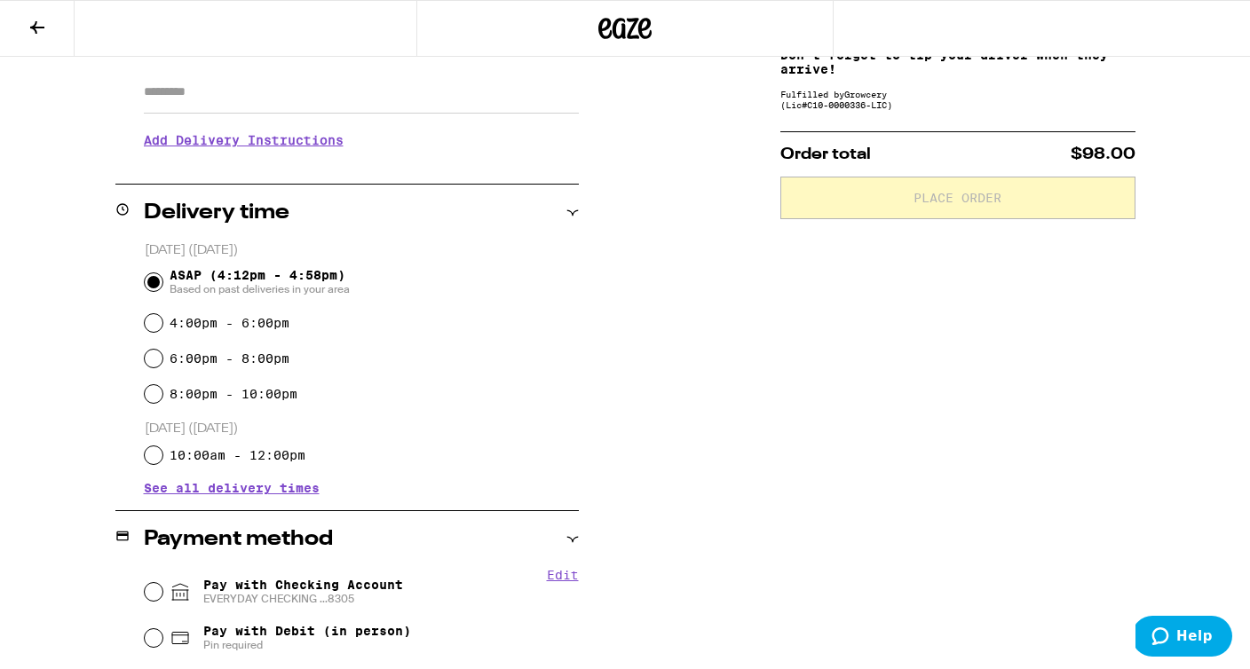
scroll to position [450, 0]
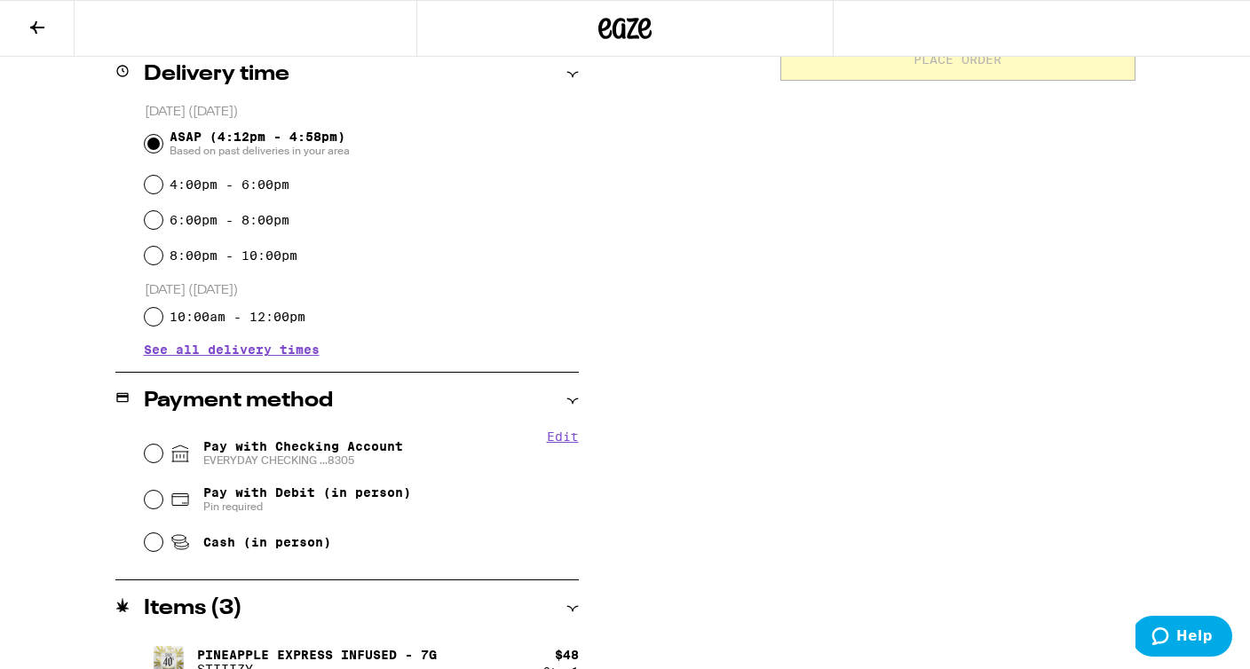
click at [342, 457] on span "EVERYDAY CHECKING ...8305" at bounding box center [303, 461] width 200 height 14
click at [162, 457] on input "Pay with Checking Account EVERYDAY CHECKING ...8305" at bounding box center [154, 454] width 18 height 18
radio input "true"
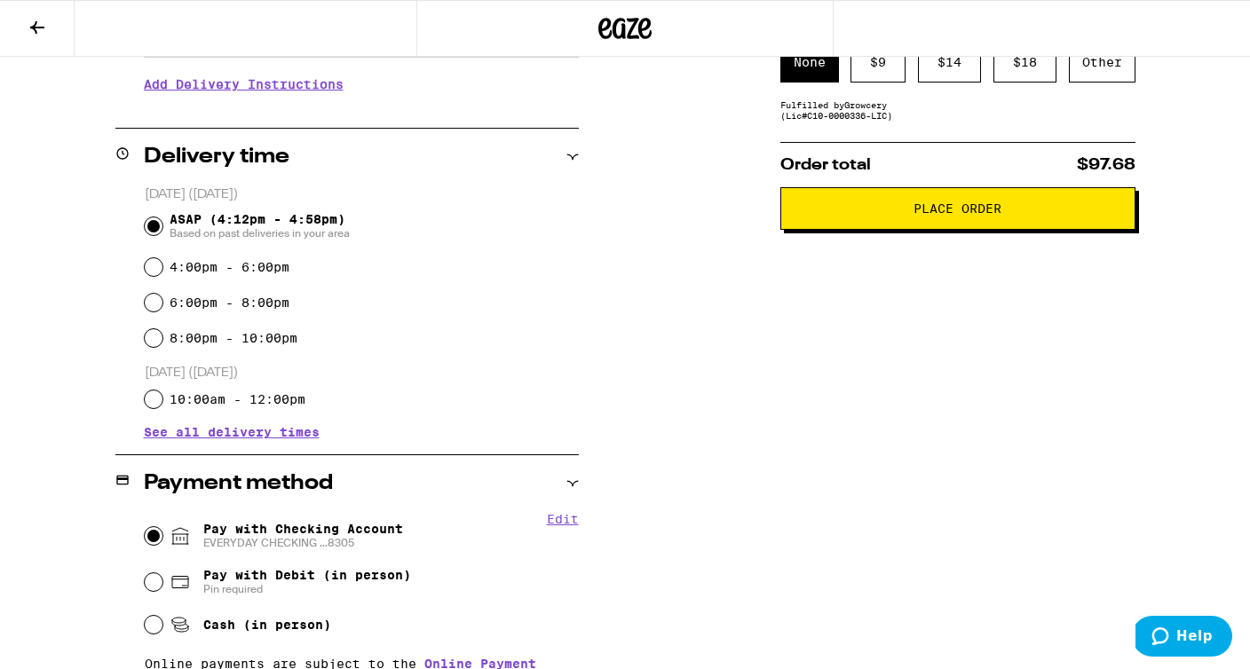
scroll to position [173, 0]
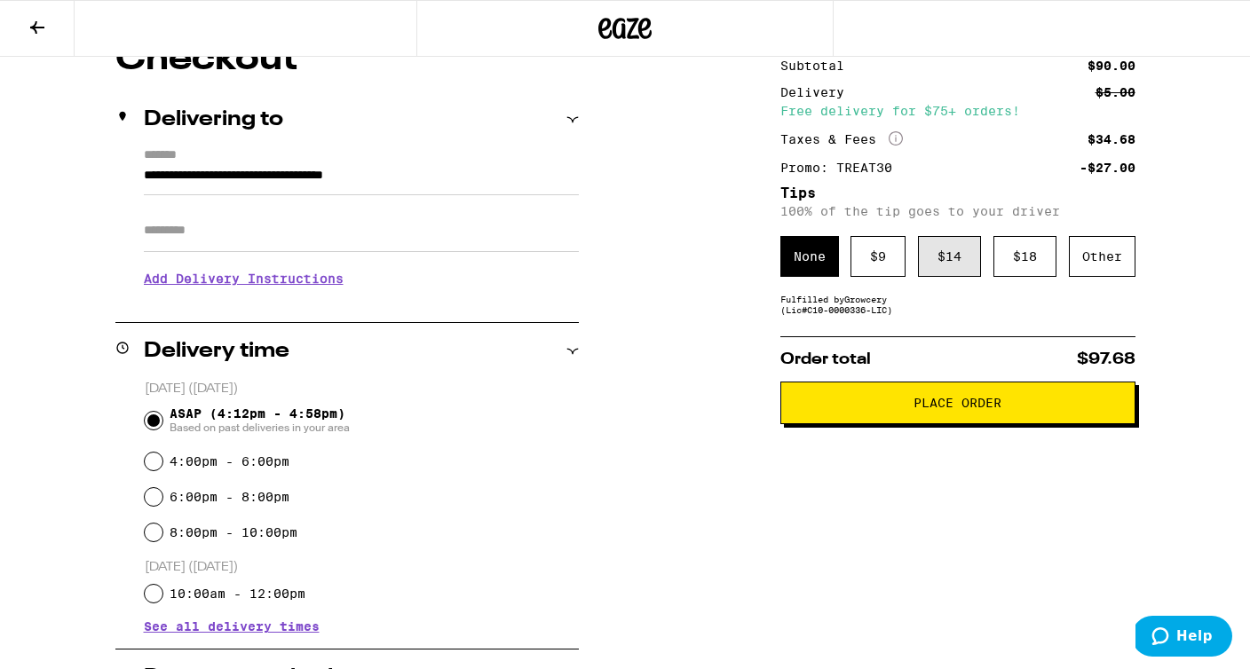
click at [955, 270] on div "$ 14" at bounding box center [949, 256] width 63 height 41
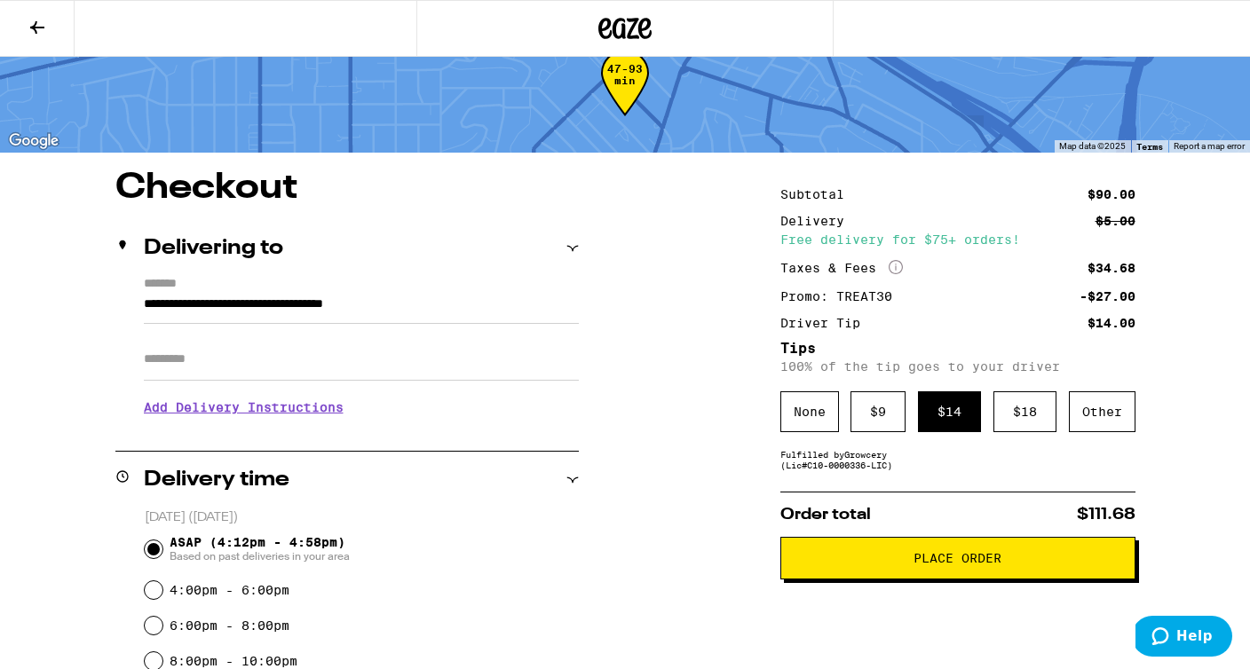
scroll to position [42, 0]
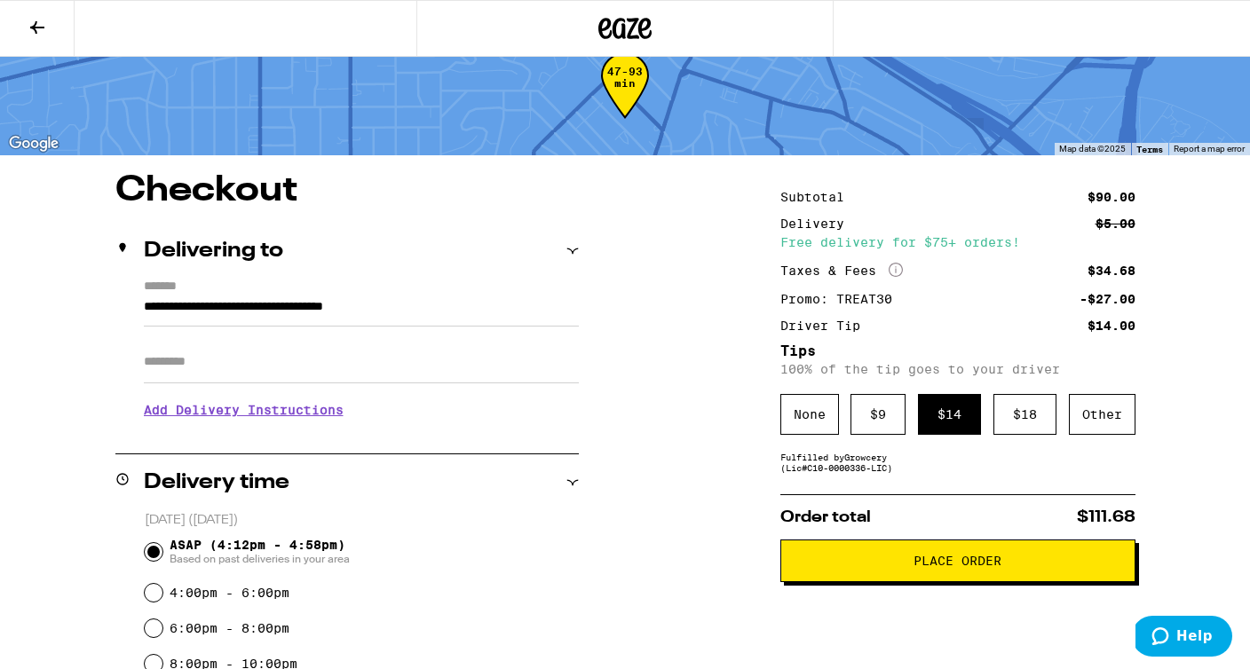
click at [972, 582] on button "Place Order" at bounding box center [957, 561] width 355 height 43
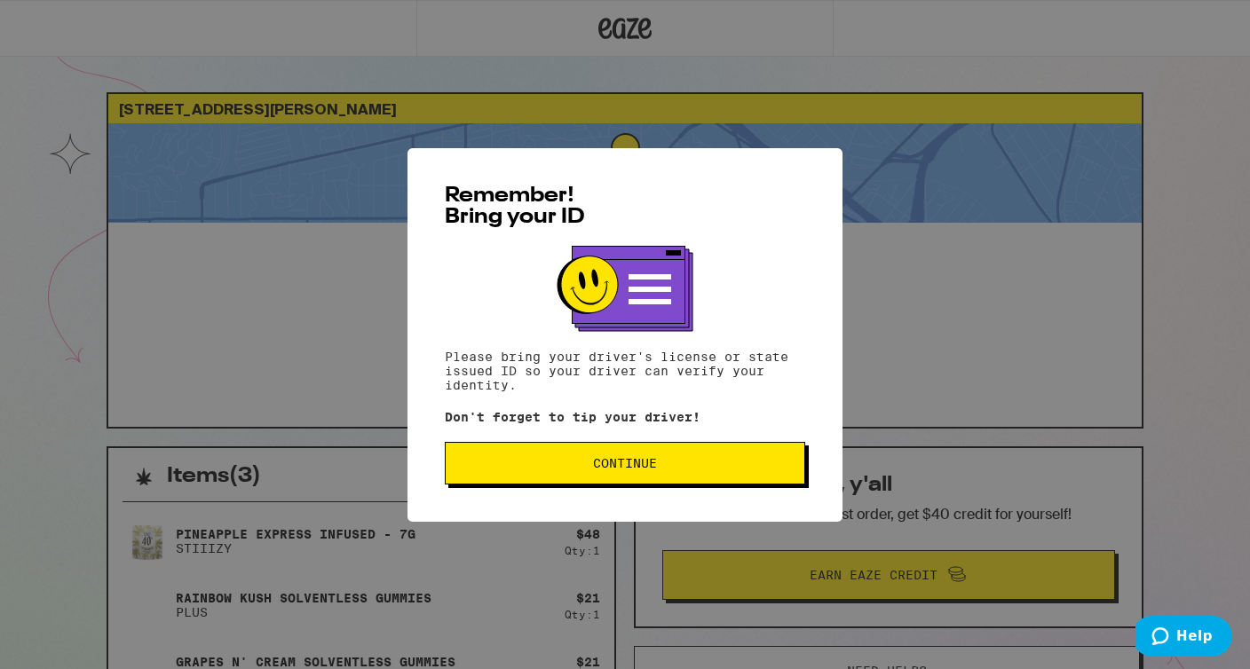
click at [666, 466] on span "Continue" at bounding box center [625, 463] width 330 height 12
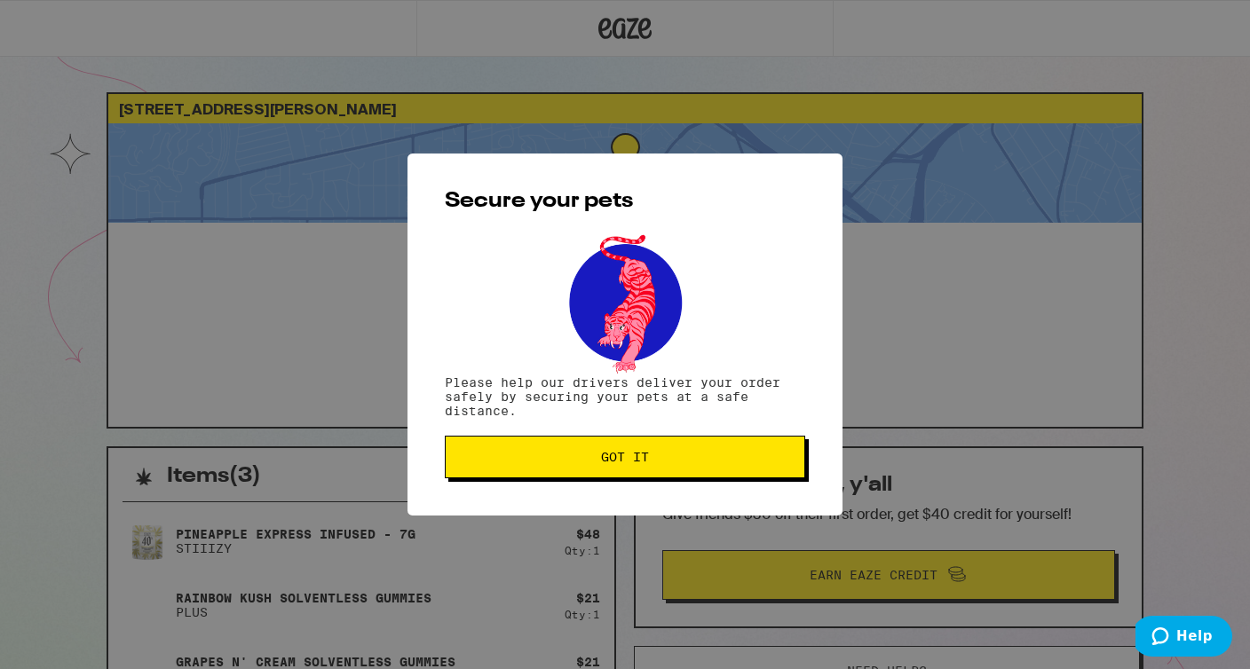
click at [666, 463] on span "Got it" at bounding box center [625, 457] width 330 height 12
